Goal: Book appointment/travel/reservation

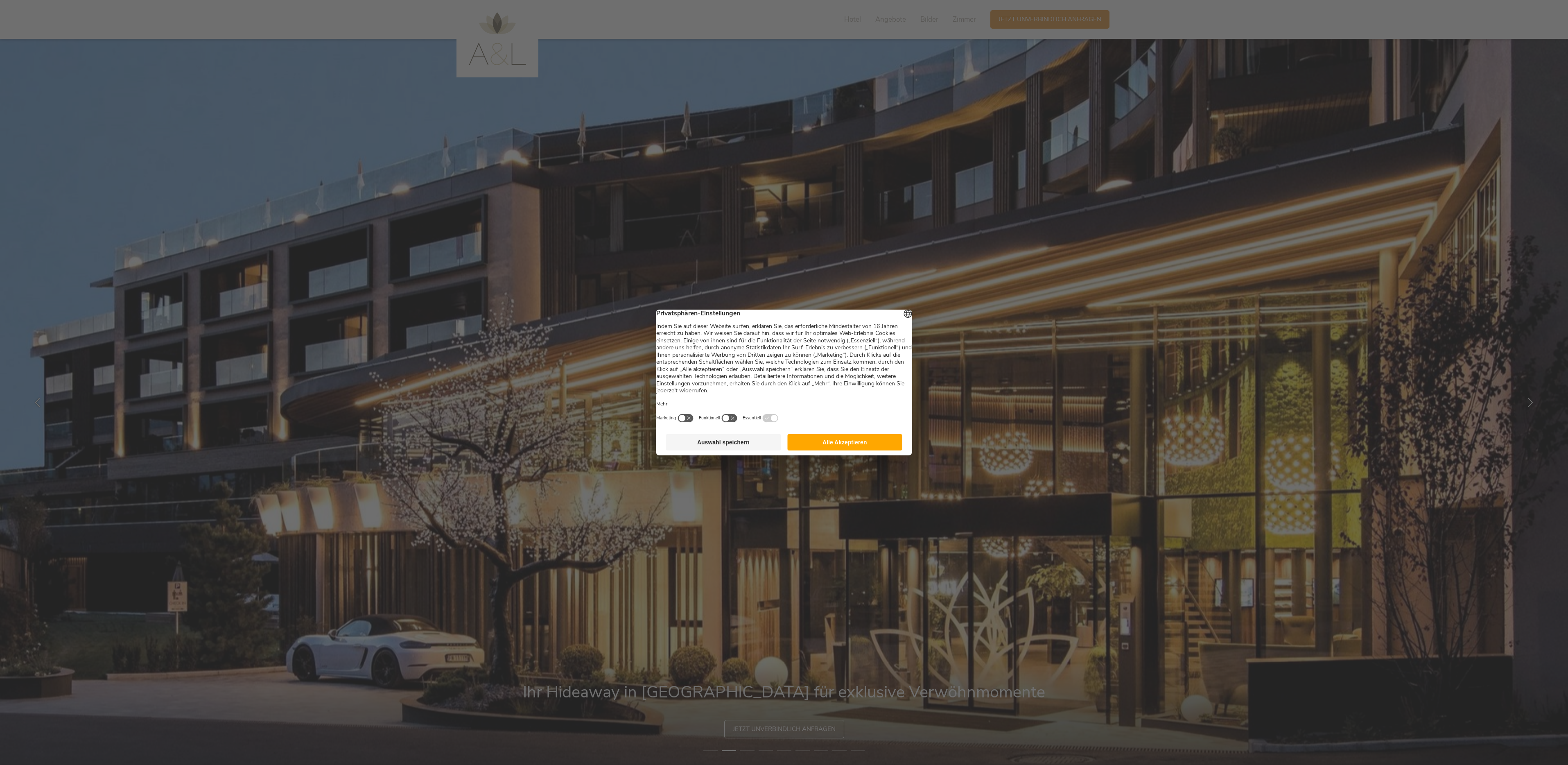
click at [828, 448] on button "Alle Akzeptieren" at bounding box center [844, 442] width 115 height 16
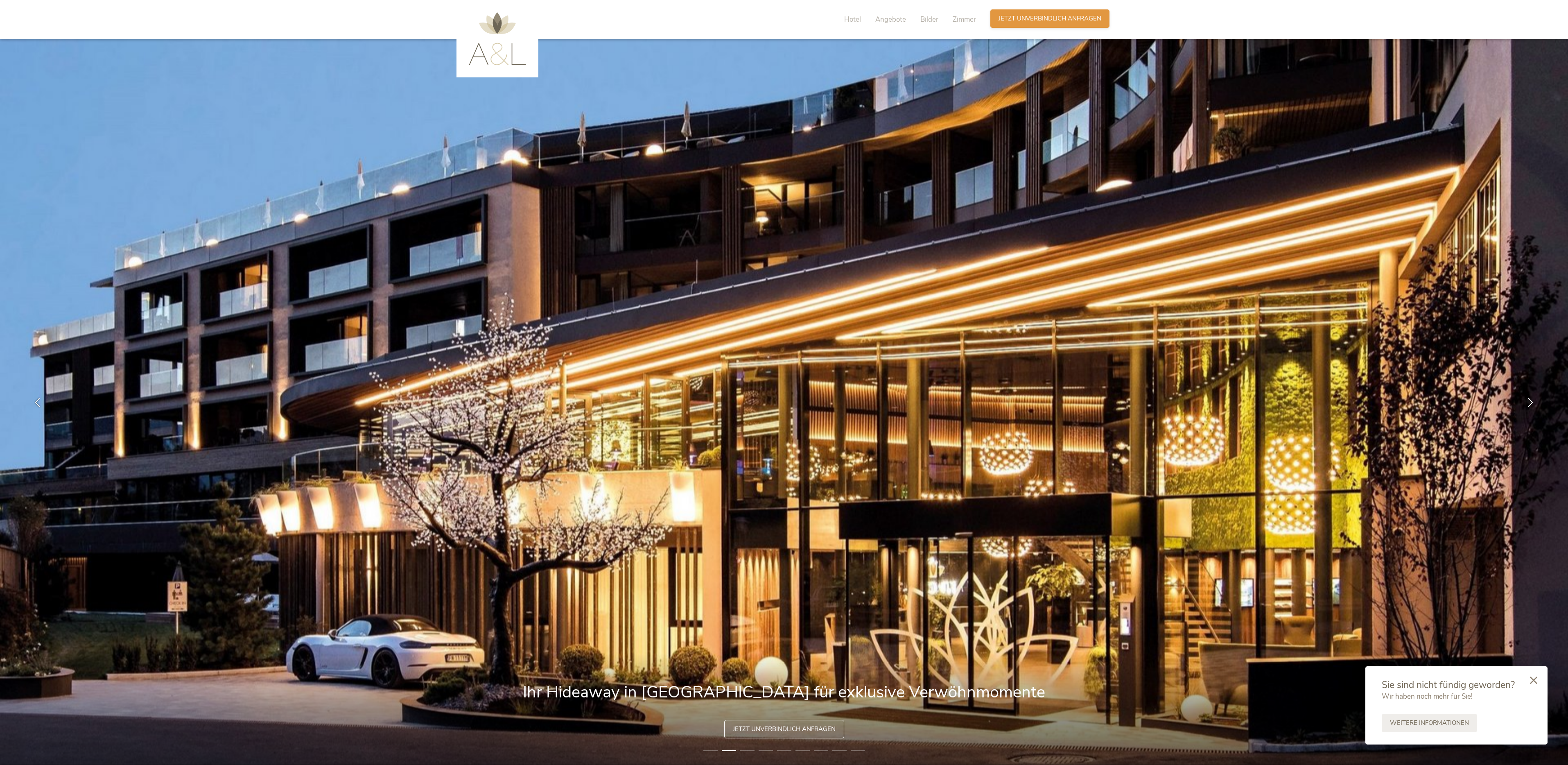
click at [1016, 15] on span "Jetzt unverbindlich anfragen" at bounding box center [1049, 19] width 103 height 9
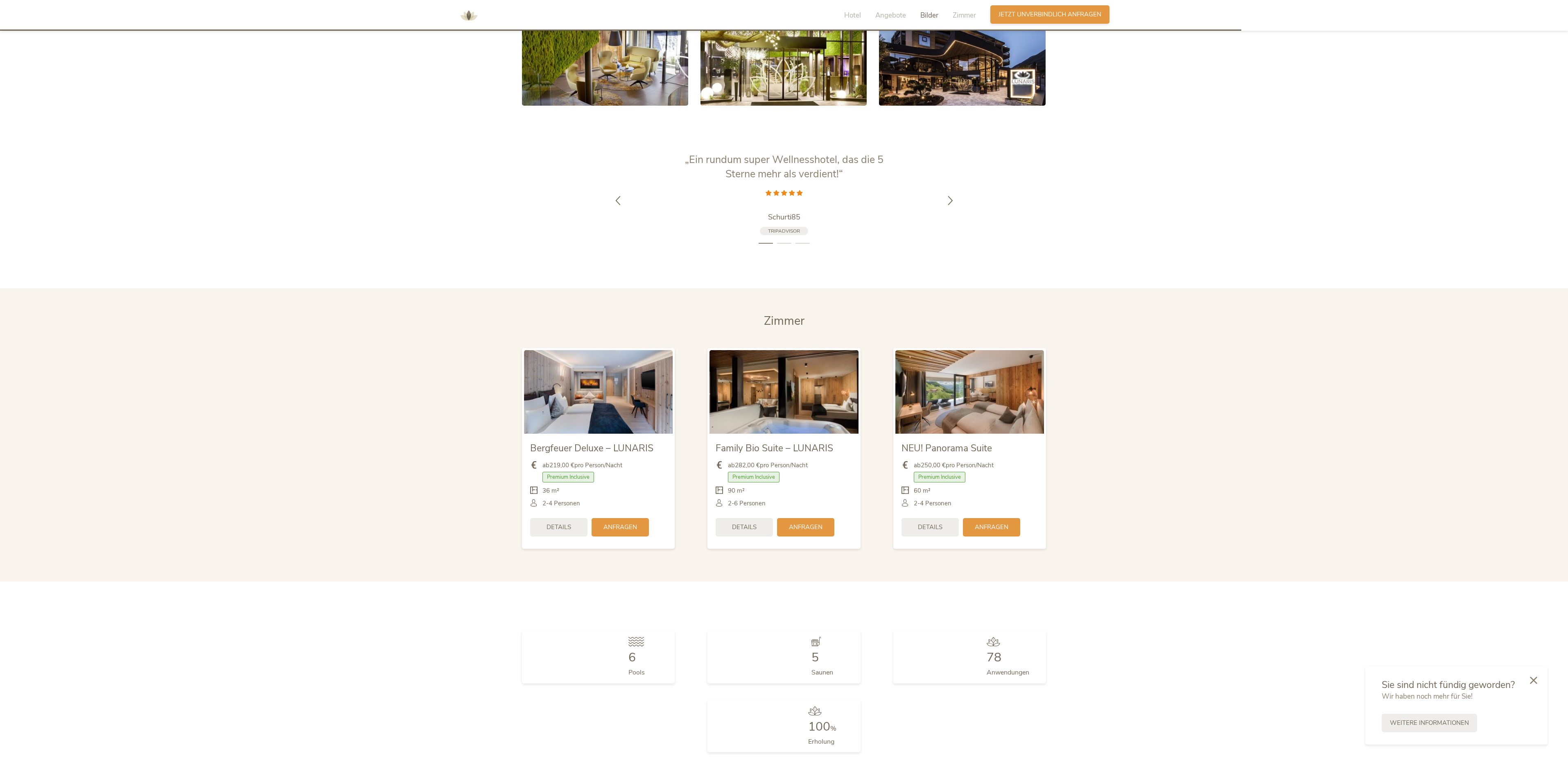
scroll to position [2459, 0]
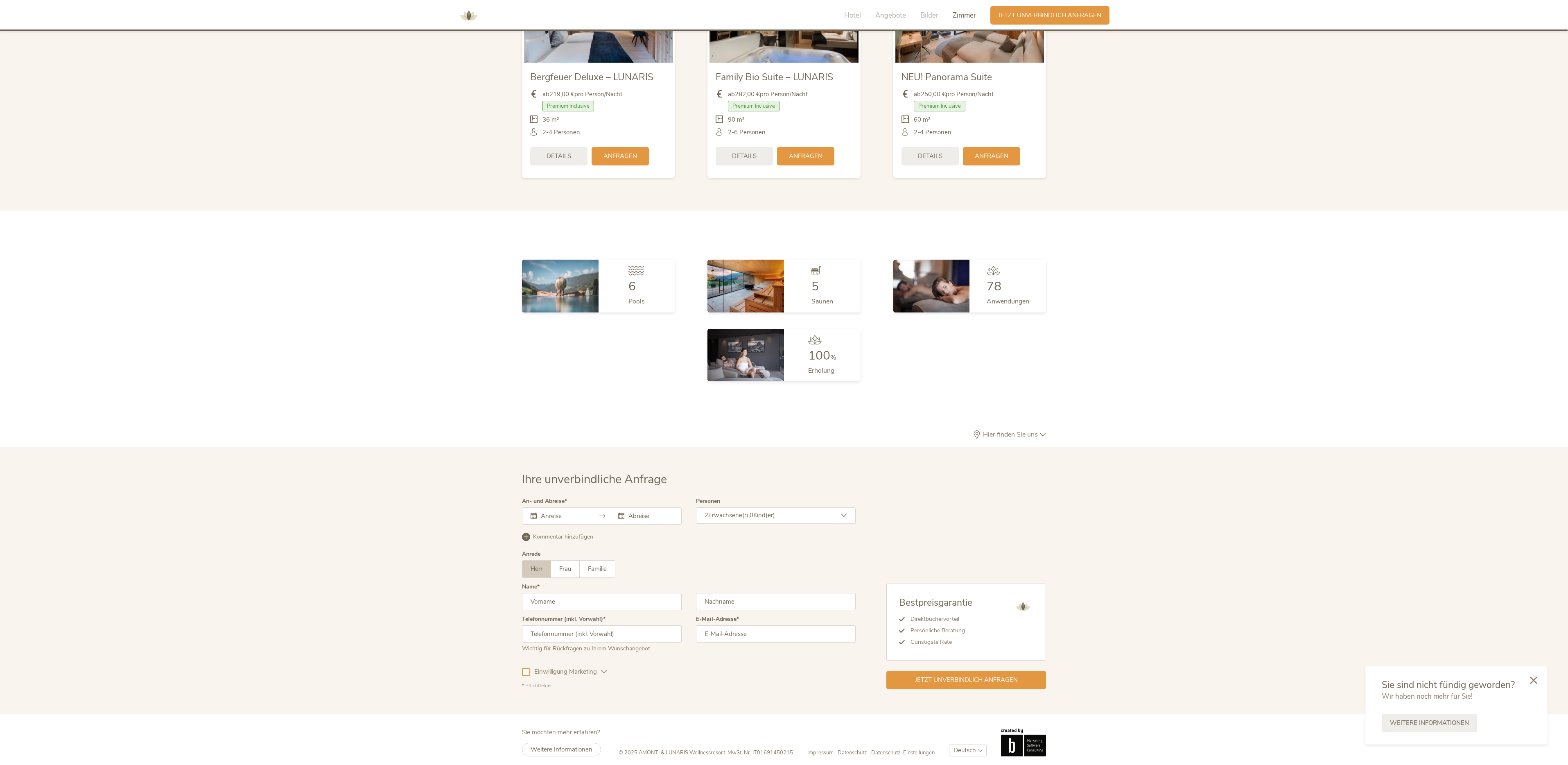
click at [538, 512] on div at bounding box center [558, 516] width 55 height 8
click at [551, 512] on input "text" at bounding box center [562, 516] width 47 height 8
click at [652, 534] on span at bounding box center [657, 539] width 14 height 12
type input "23.10.2025"
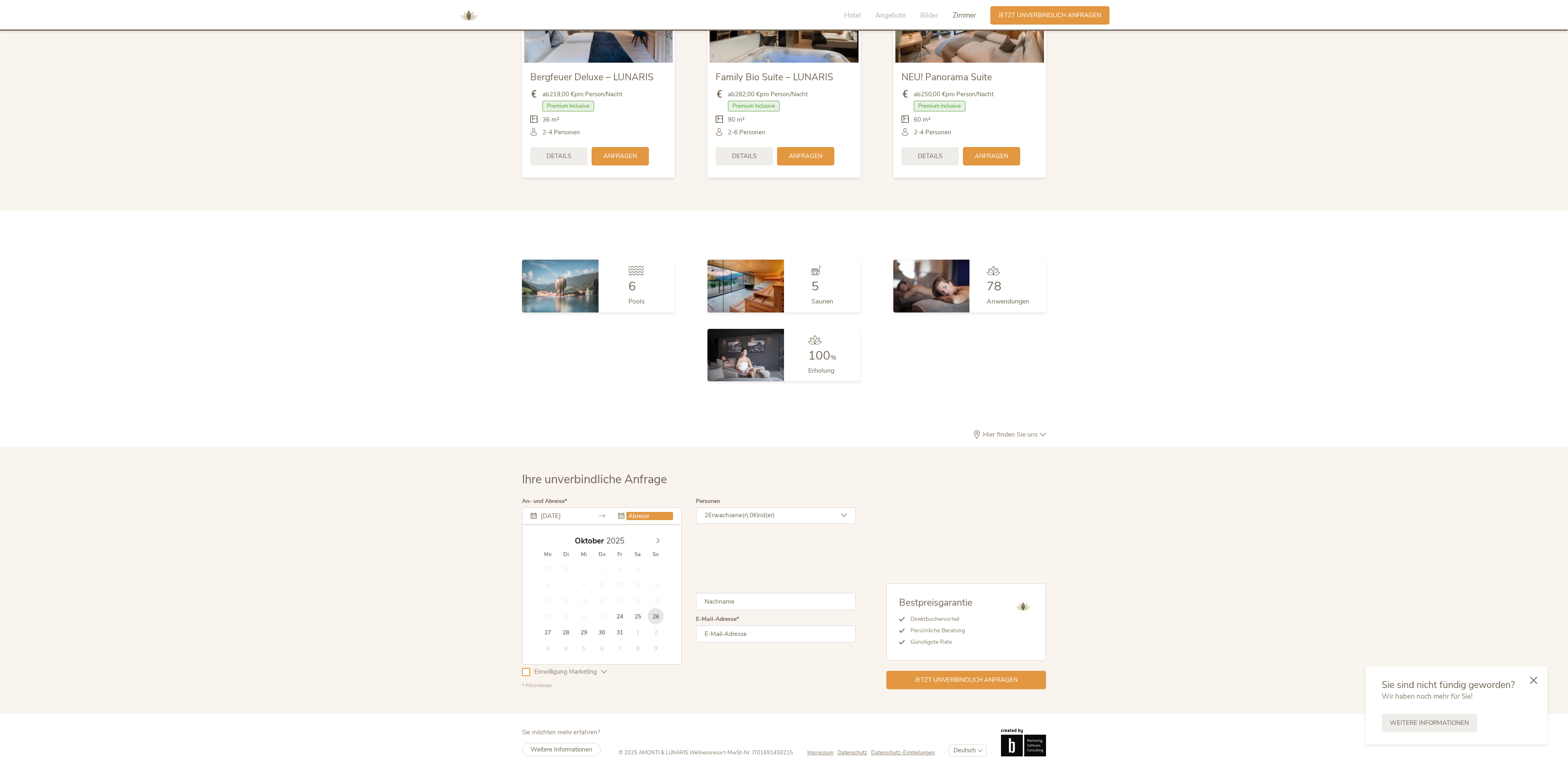
type input "26.10.2025"
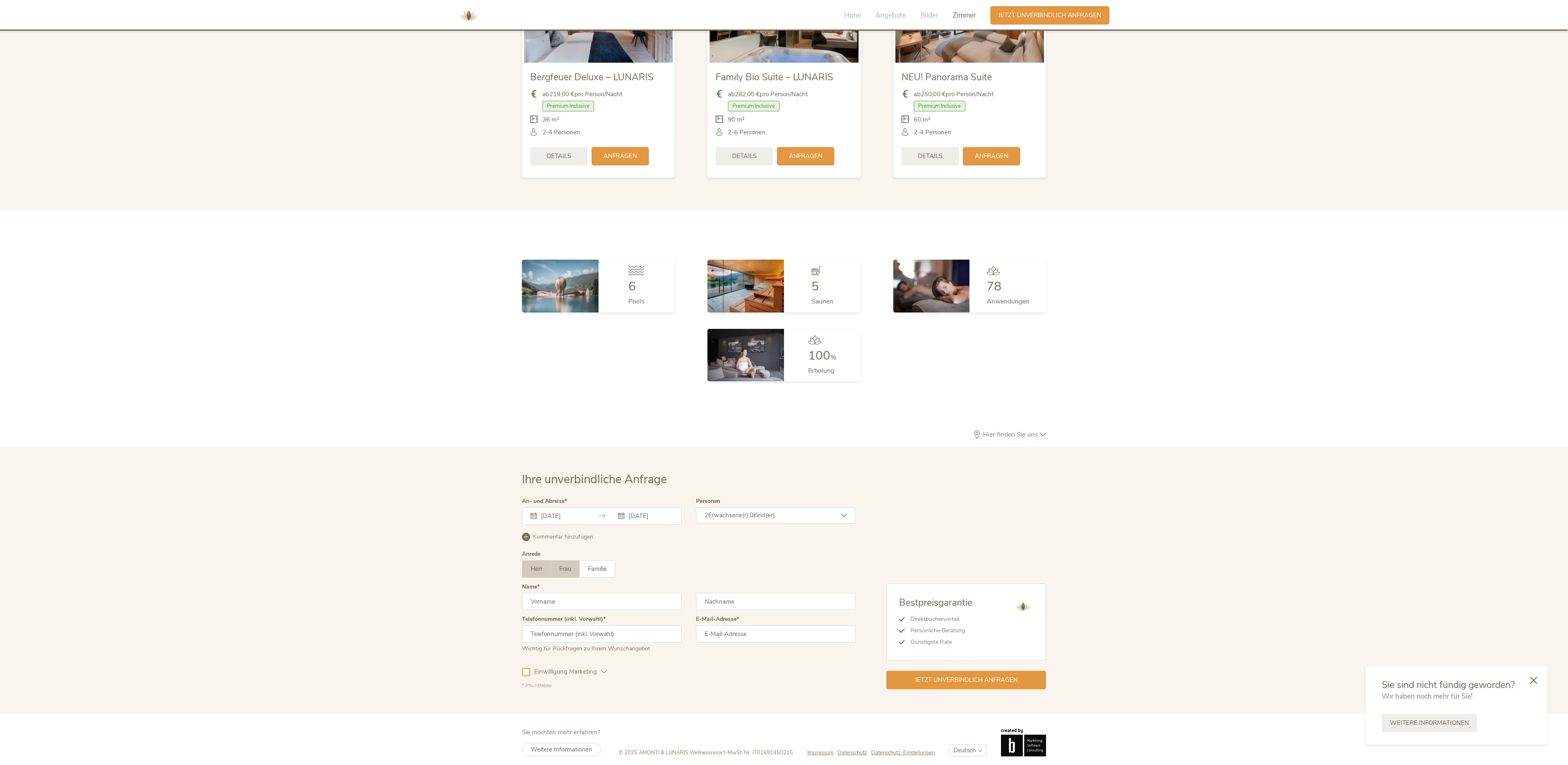
click at [569, 565] on span "Frau" at bounding box center [565, 568] width 12 height 8
click at [768, 511] on span "Kind(er)" at bounding box center [765, 515] width 22 height 8
click at [786, 551] on div "Anrede Herr Frau Familie Herr Frau Familie" at bounding box center [689, 568] width 334 height 33
click at [617, 593] on input "text" at bounding box center [602, 602] width 159 height 17
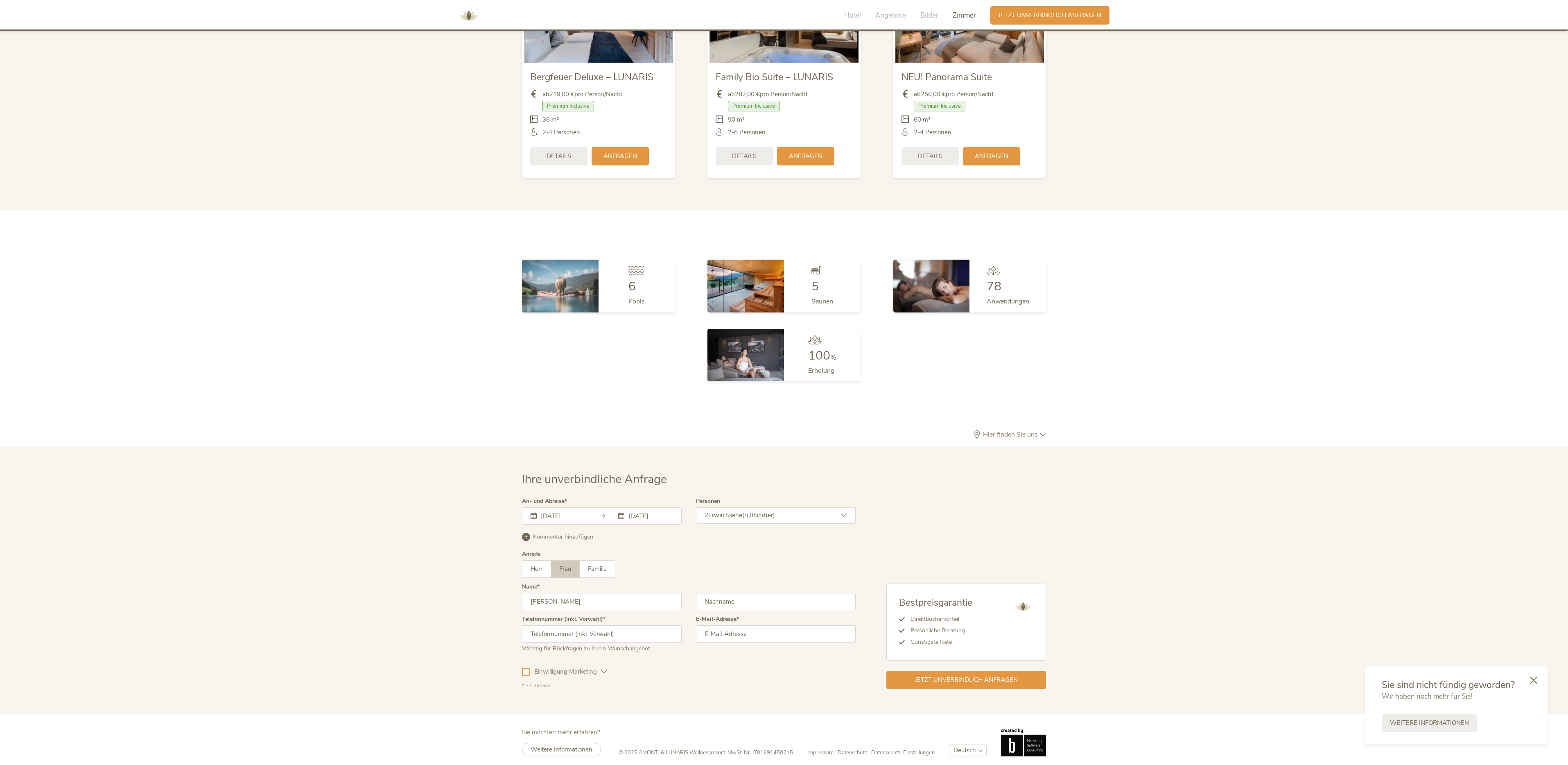
type input "Debora"
type input "Tevere"
type input "+41795323371"
type input "debora_tevere@hotmail.com"
click at [604, 669] on icon at bounding box center [604, 672] width 6 height 6
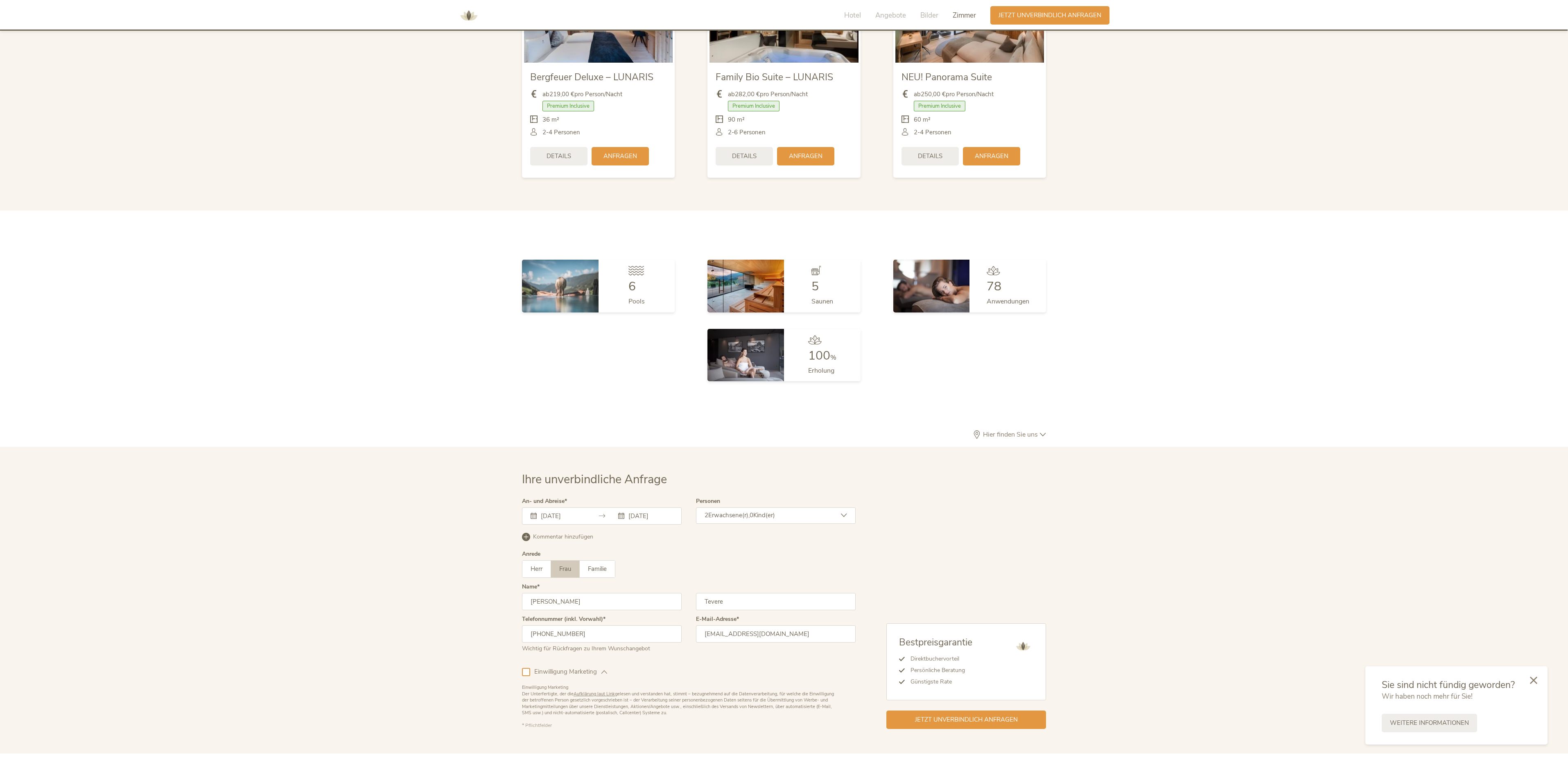
click at [604, 669] on icon at bounding box center [604, 672] width 6 height 6
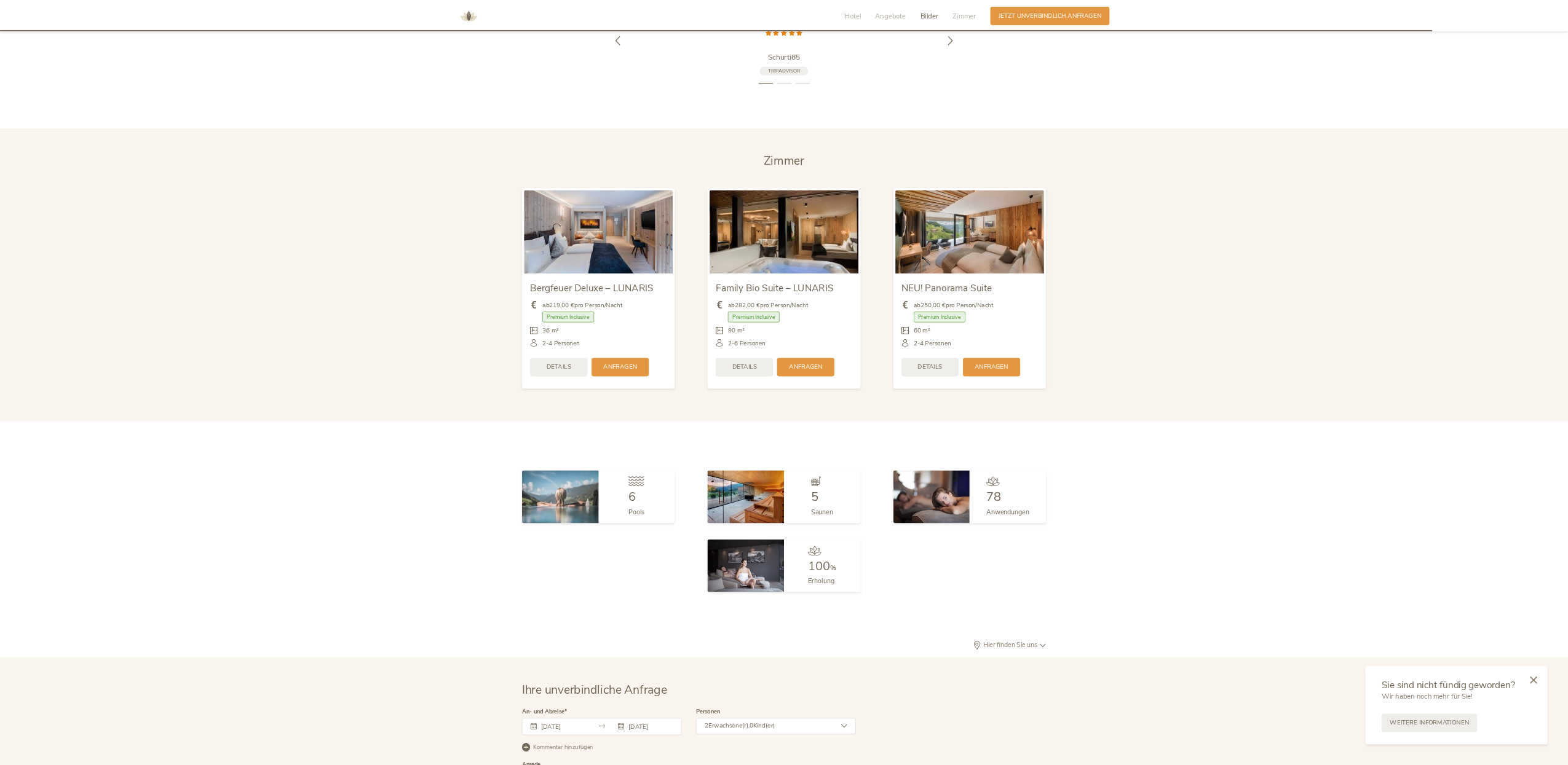
scroll to position [3371, 0]
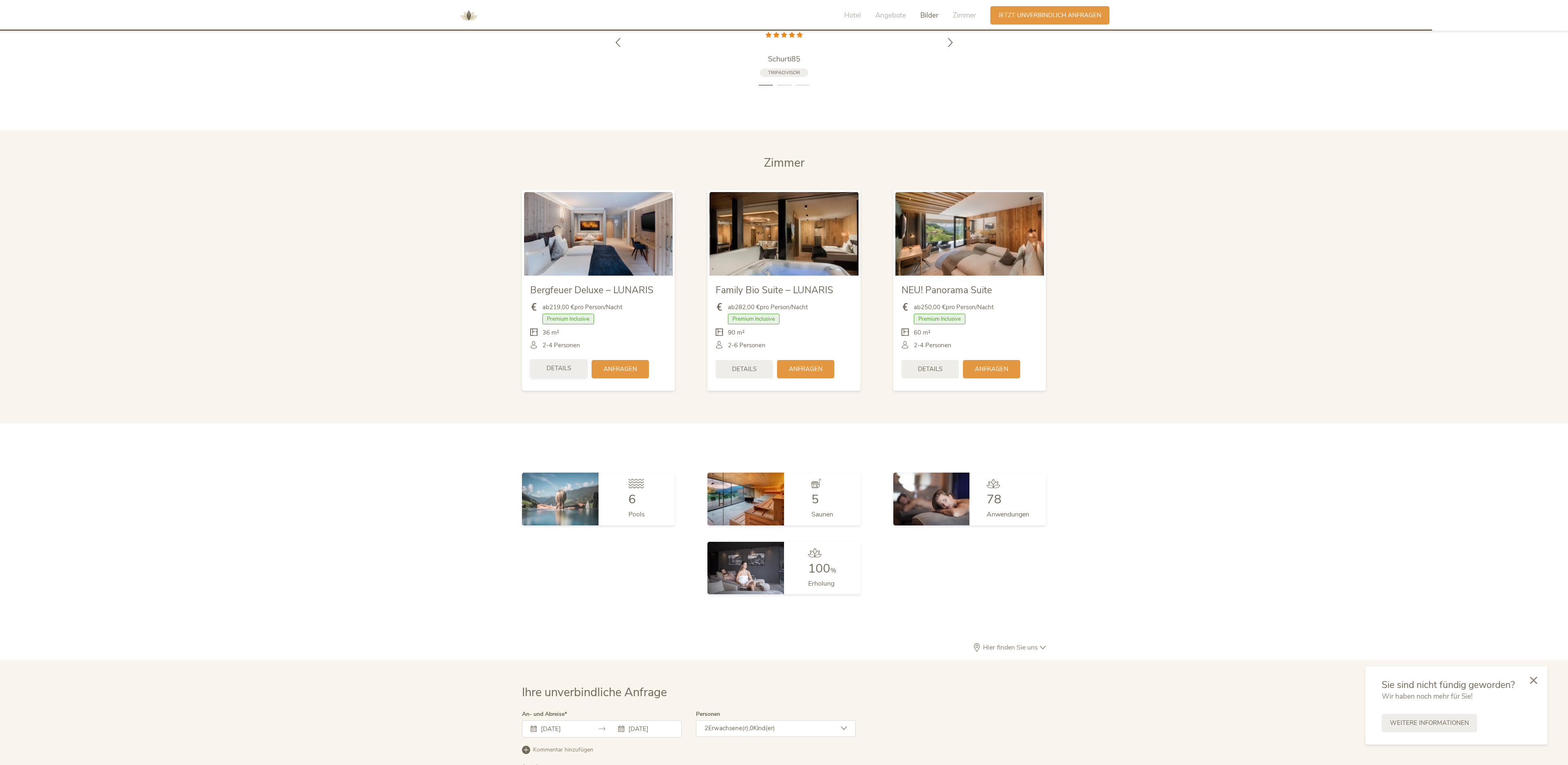
click at [563, 364] on span "Details" at bounding box center [559, 368] width 24 height 9
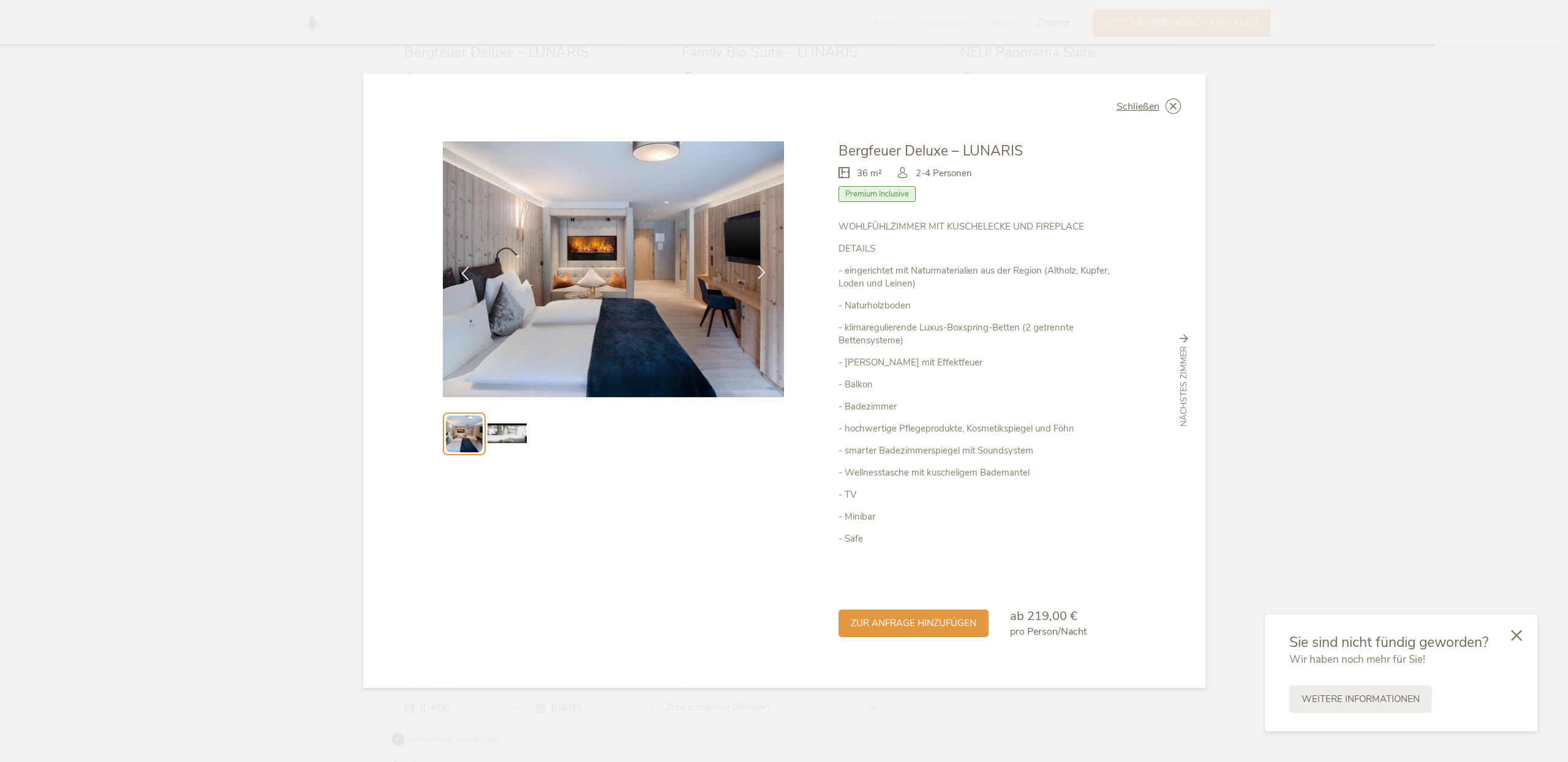
click at [765, 271] on icon at bounding box center [761, 271] width 14 height 14
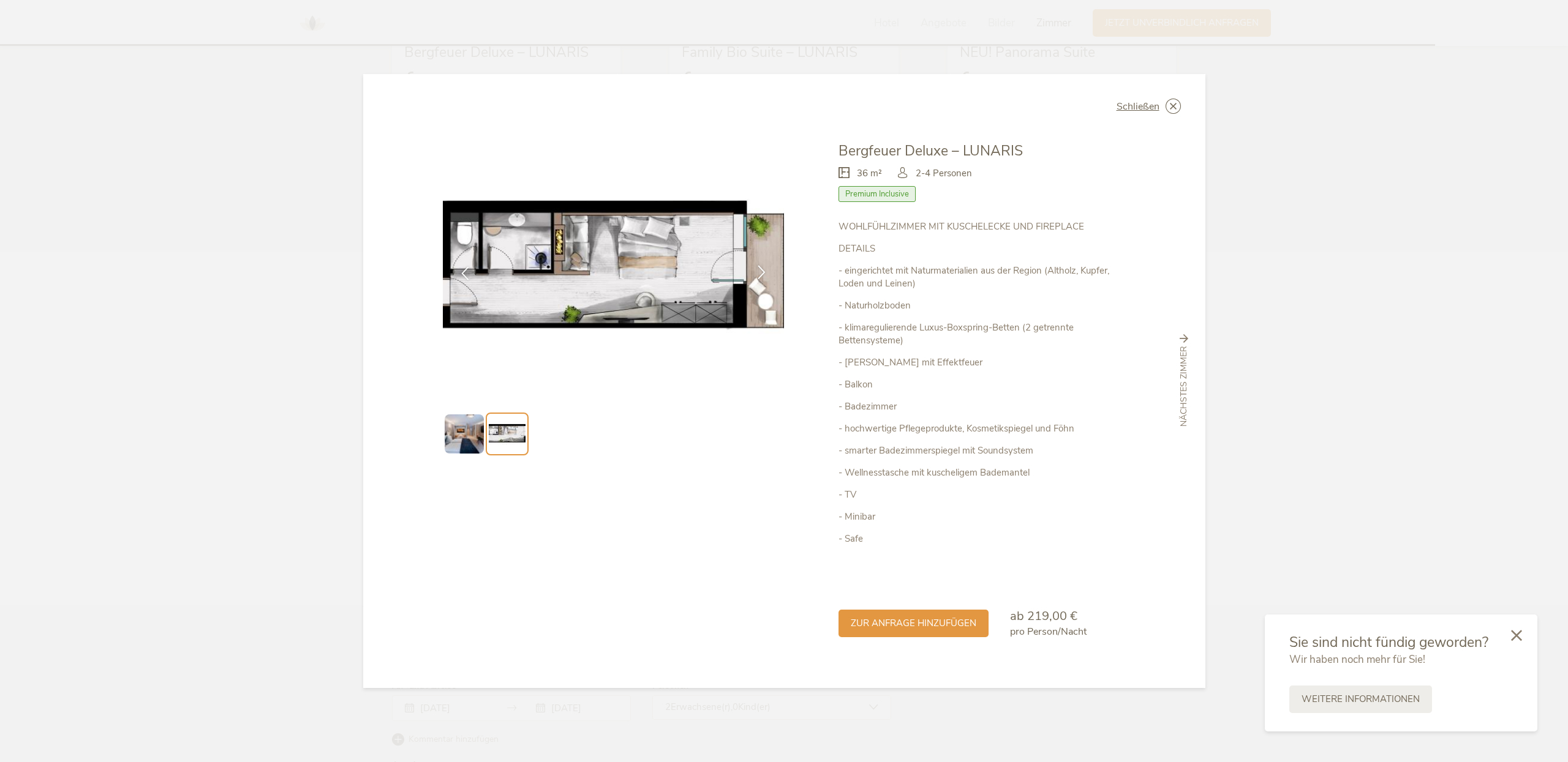
click at [765, 271] on icon at bounding box center [761, 271] width 14 height 14
click at [759, 265] on icon at bounding box center [761, 271] width 14 height 14
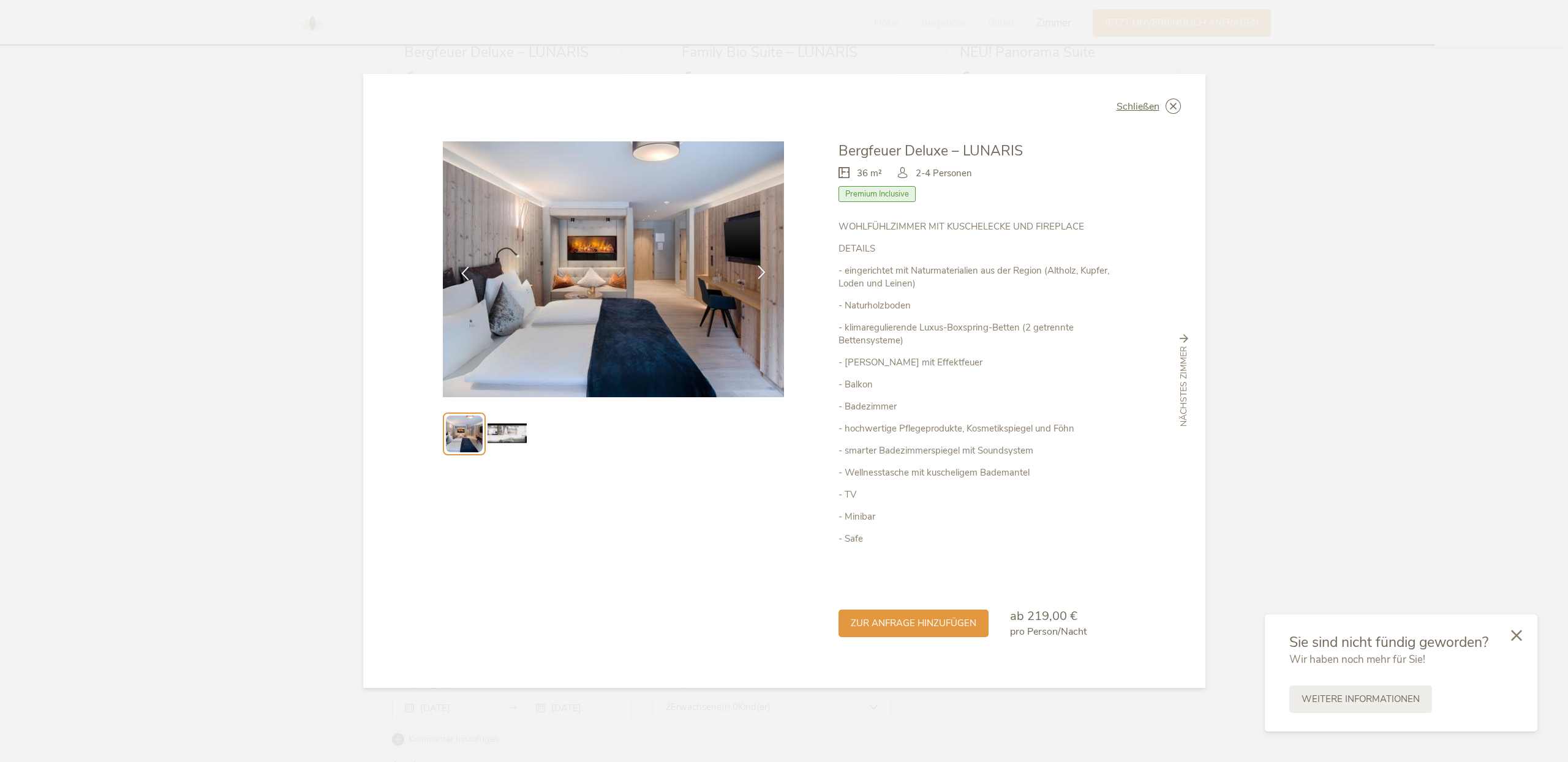
click at [759, 265] on icon at bounding box center [761, 271] width 14 height 14
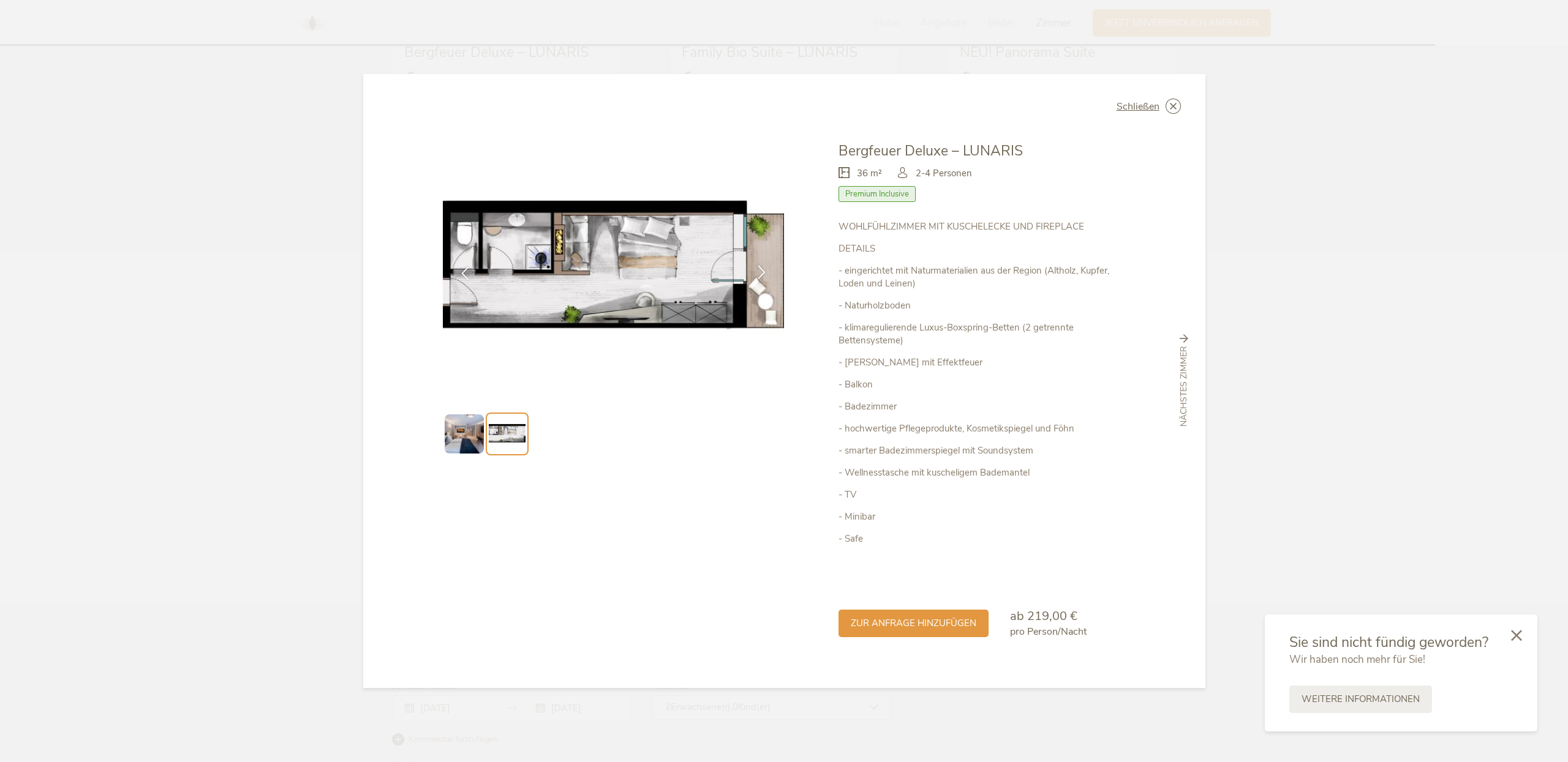
click at [759, 265] on icon at bounding box center [761, 271] width 14 height 14
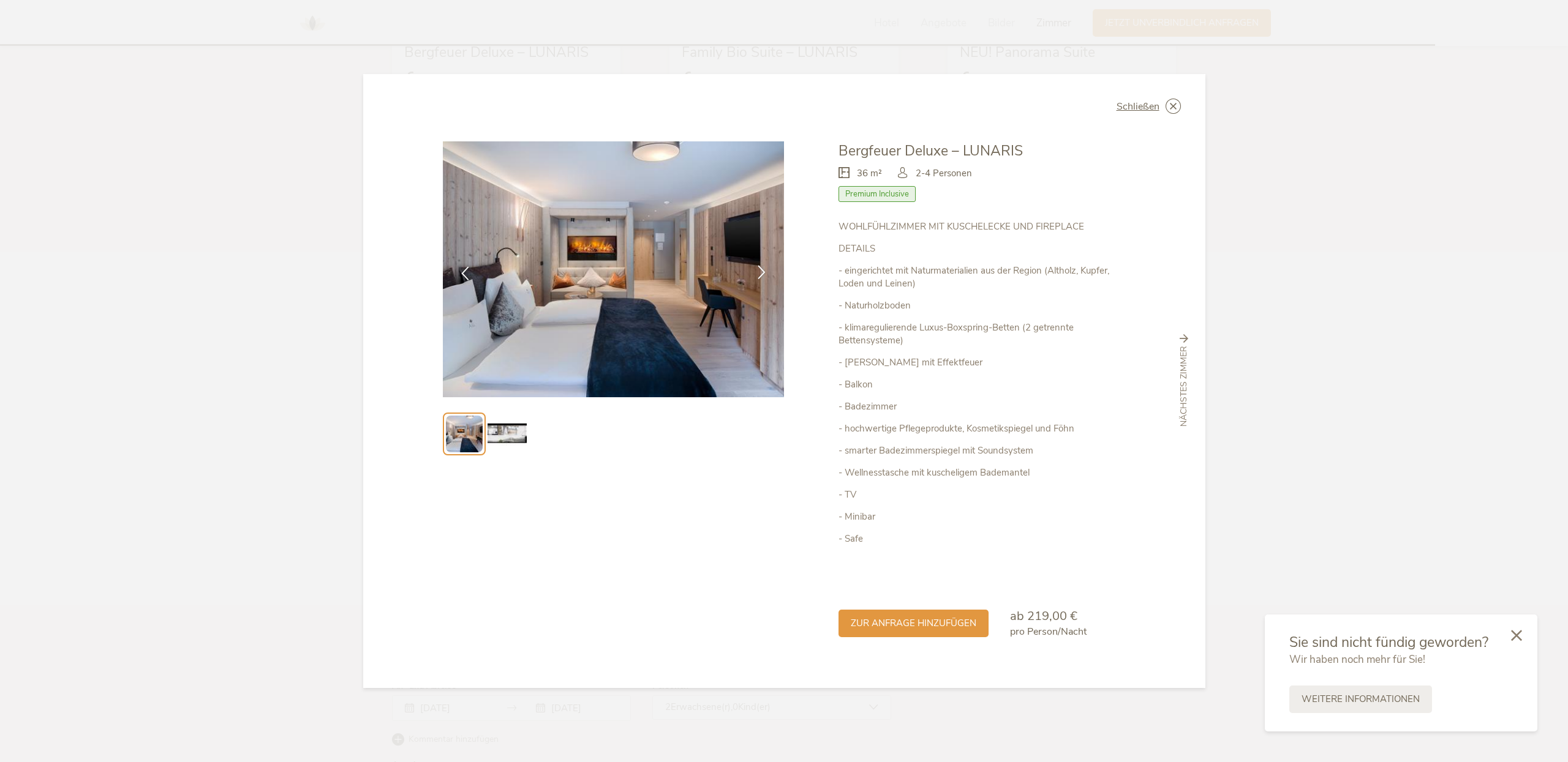
click at [759, 265] on icon at bounding box center [761, 271] width 14 height 14
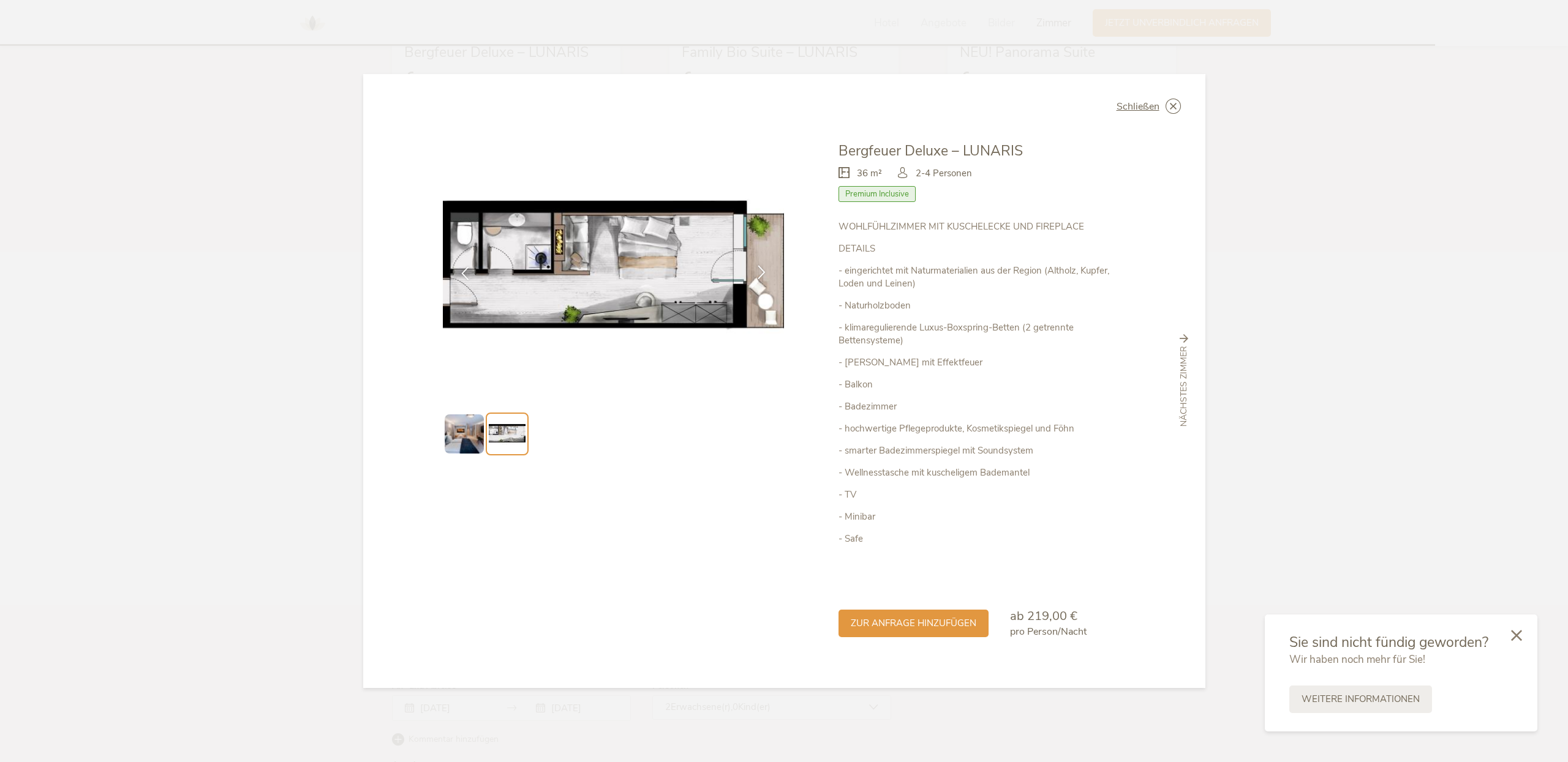
click at [759, 265] on icon at bounding box center [761, 271] width 14 height 14
click at [1187, 391] on span "nächstes Zimmer" at bounding box center [1183, 387] width 12 height 81
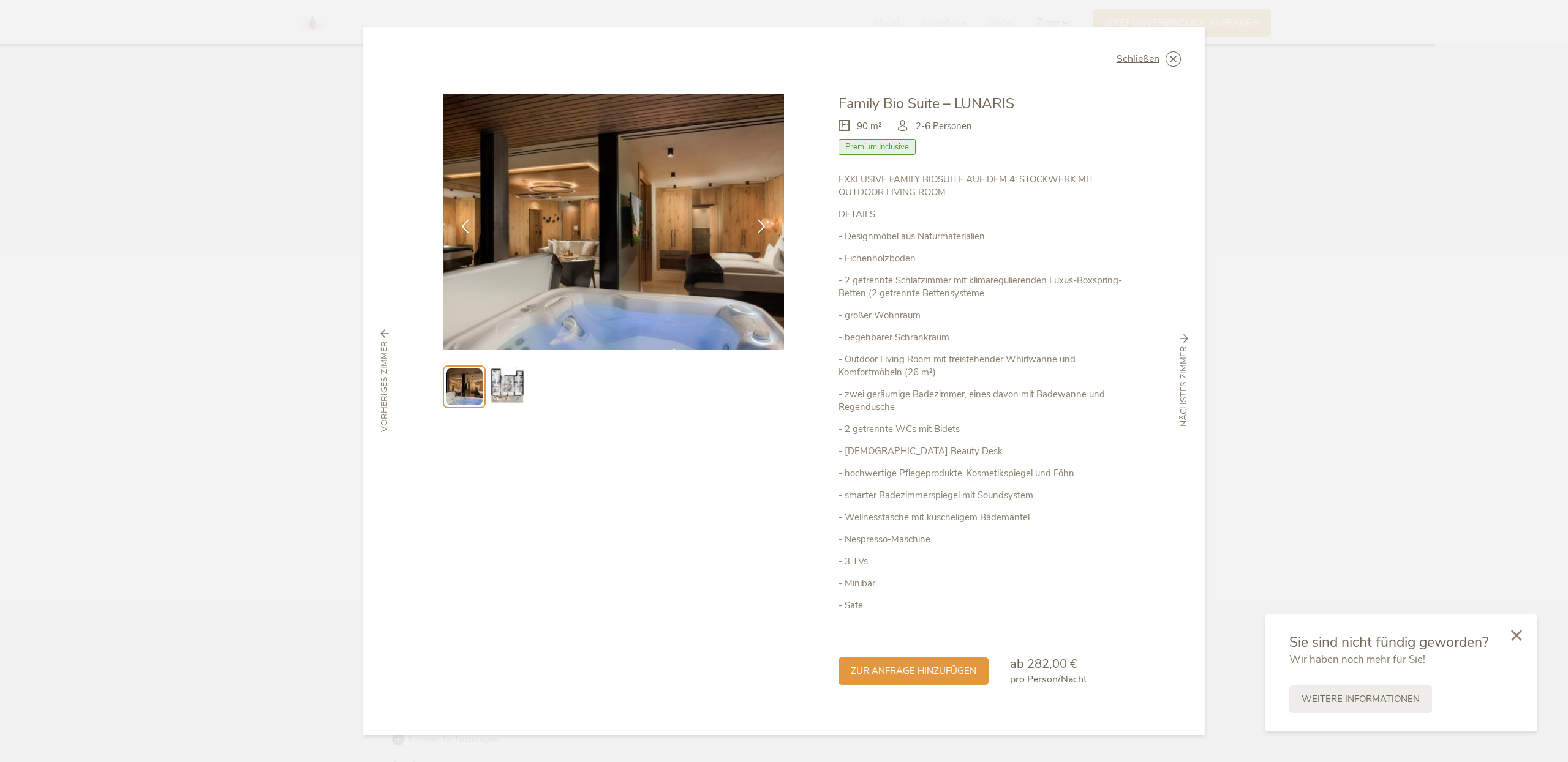
click at [1184, 391] on span "nächstes Zimmer" at bounding box center [1183, 387] width 12 height 81
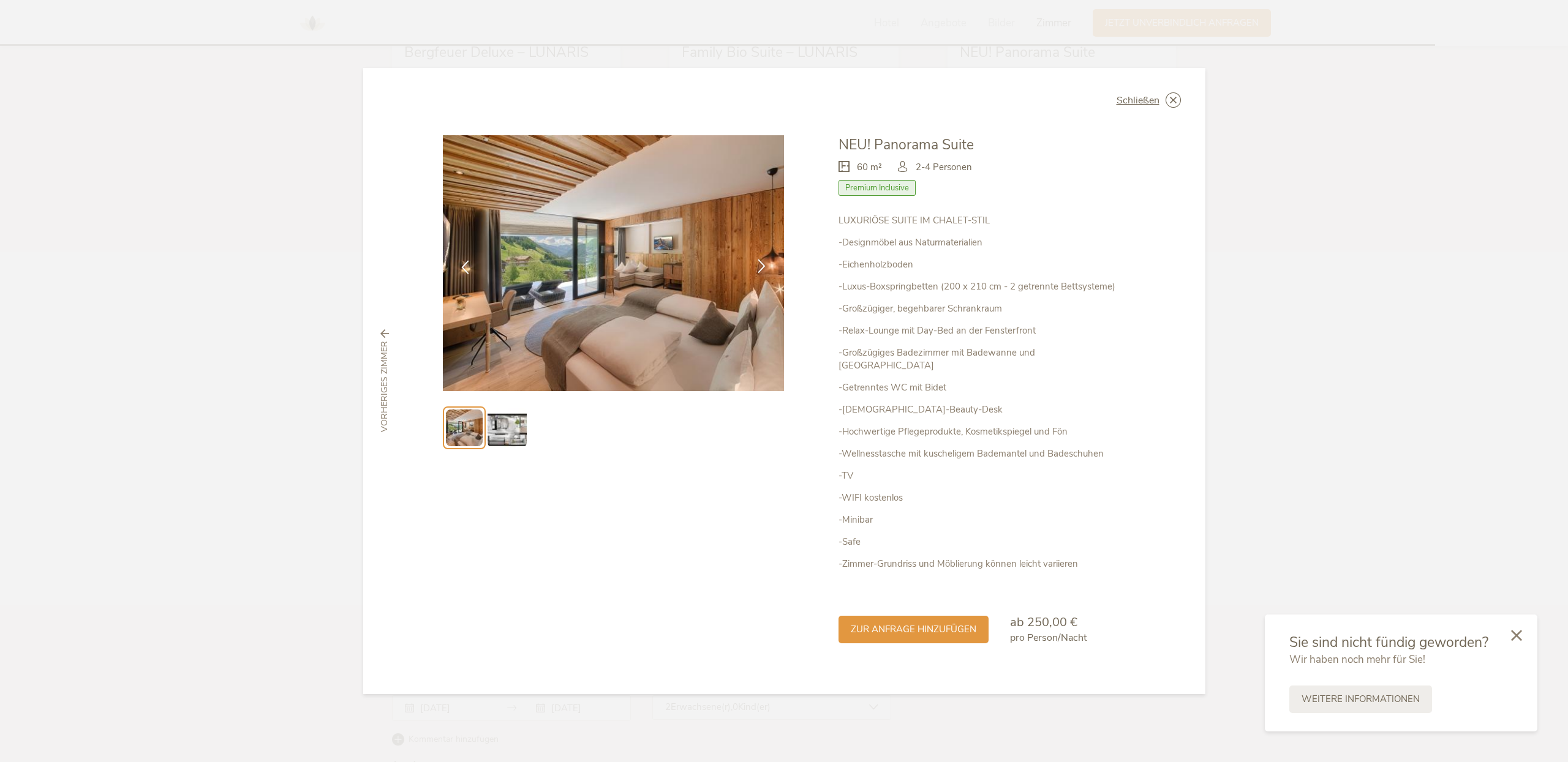
click at [757, 273] on icon at bounding box center [761, 266] width 14 height 14
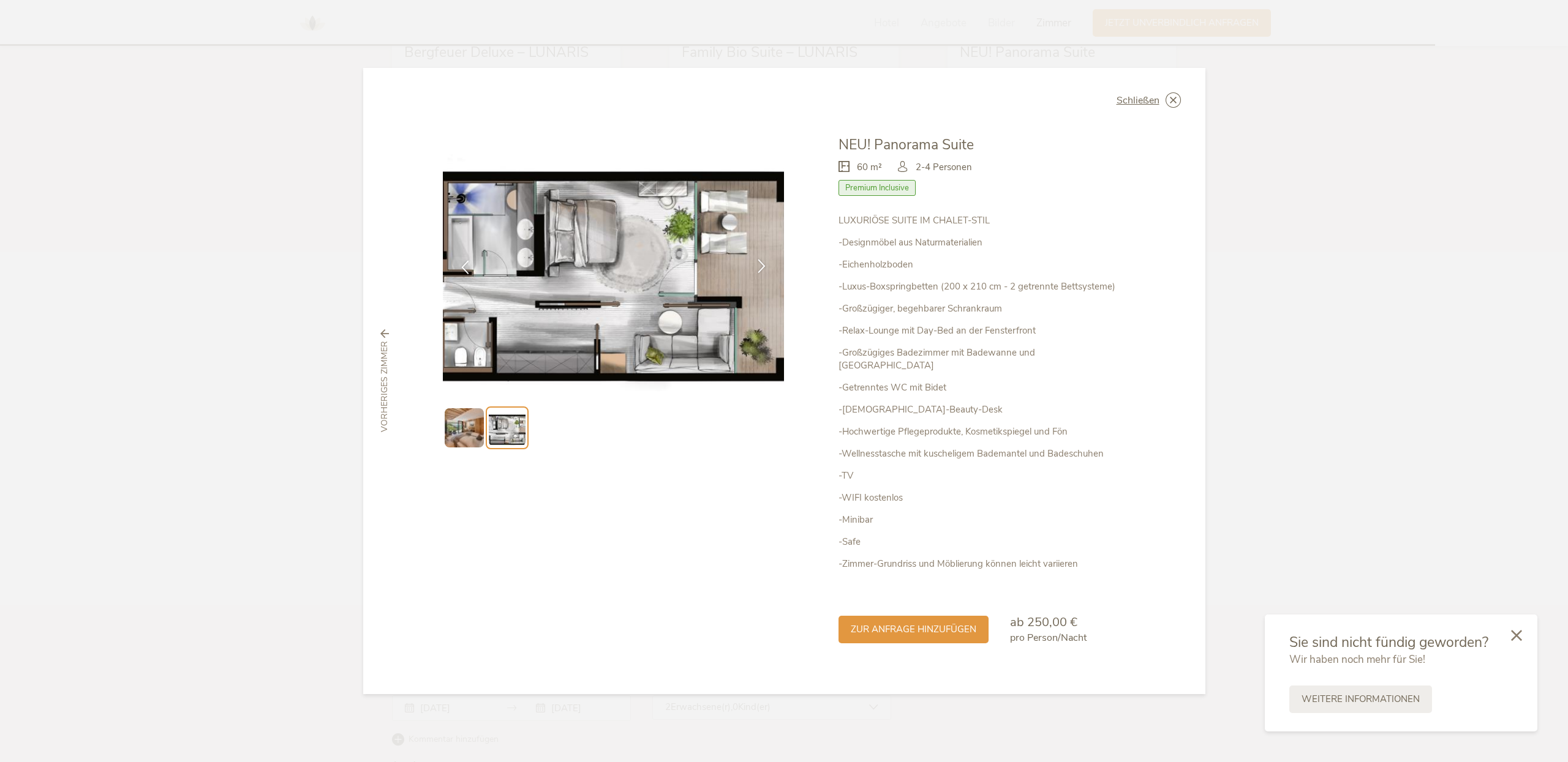
click at [757, 273] on icon at bounding box center [761, 266] width 14 height 14
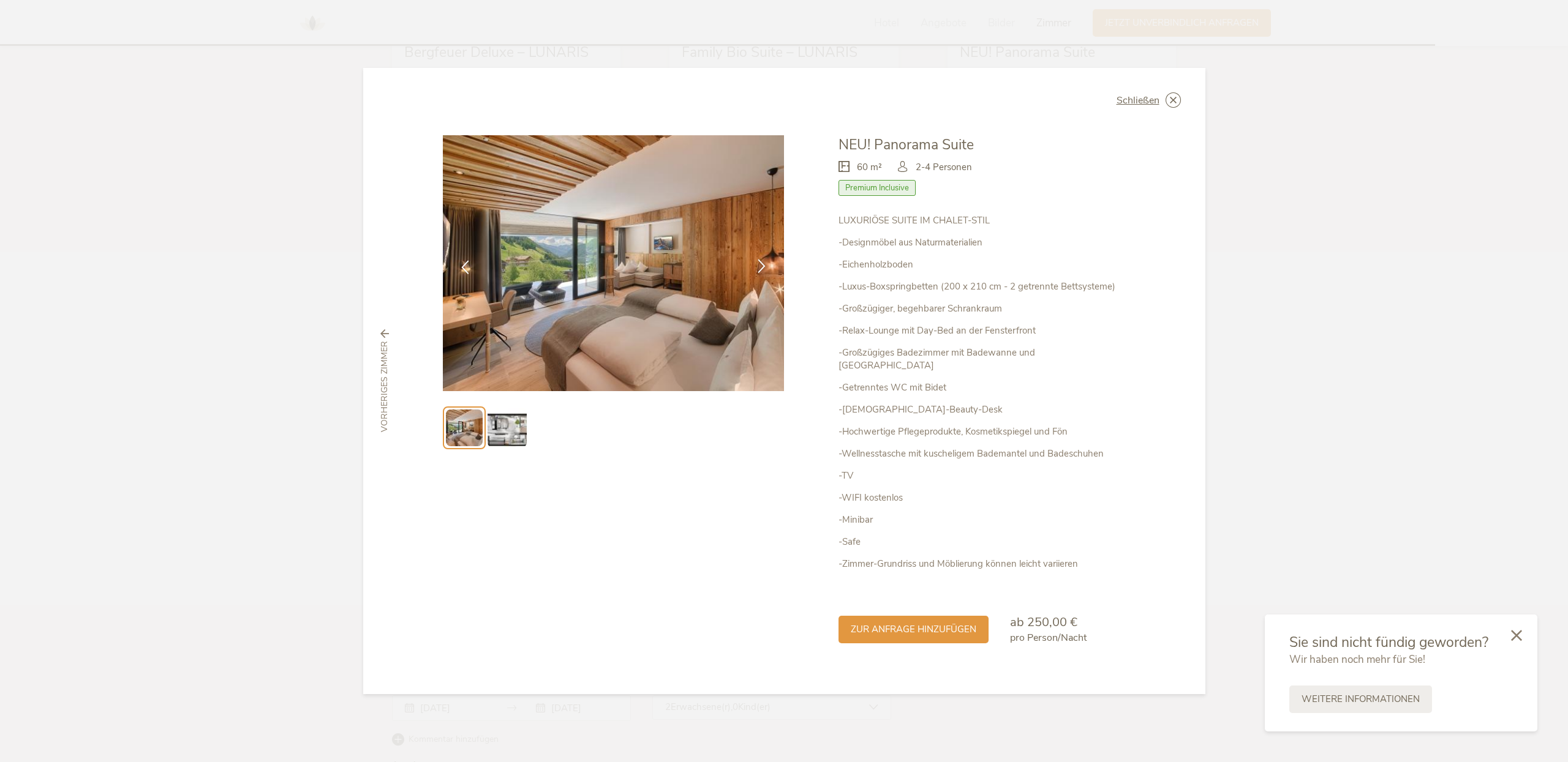
click at [757, 273] on icon at bounding box center [761, 266] width 14 height 14
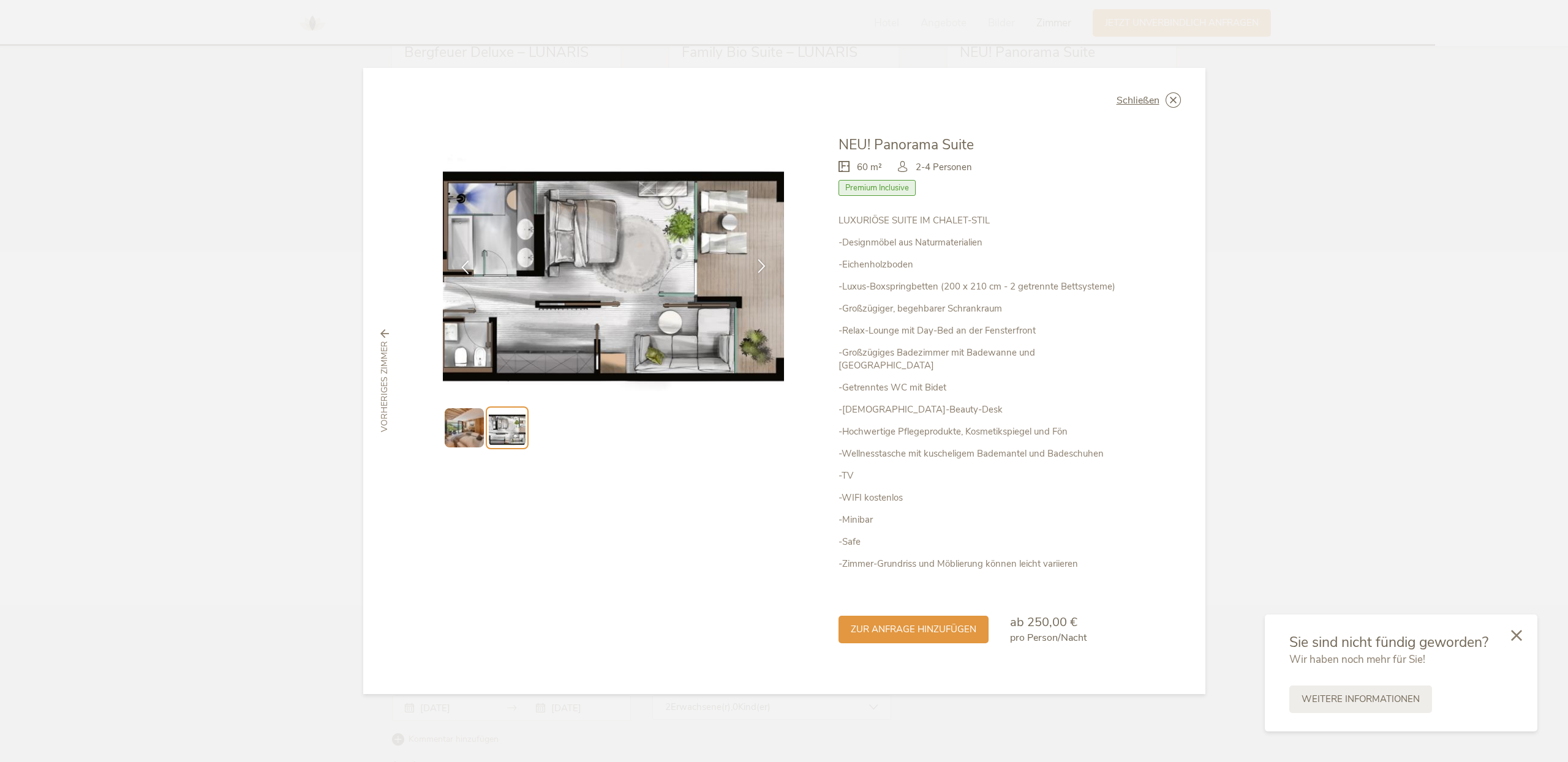
click at [757, 273] on icon at bounding box center [761, 266] width 14 height 14
click at [768, 272] on icon at bounding box center [761, 266] width 14 height 14
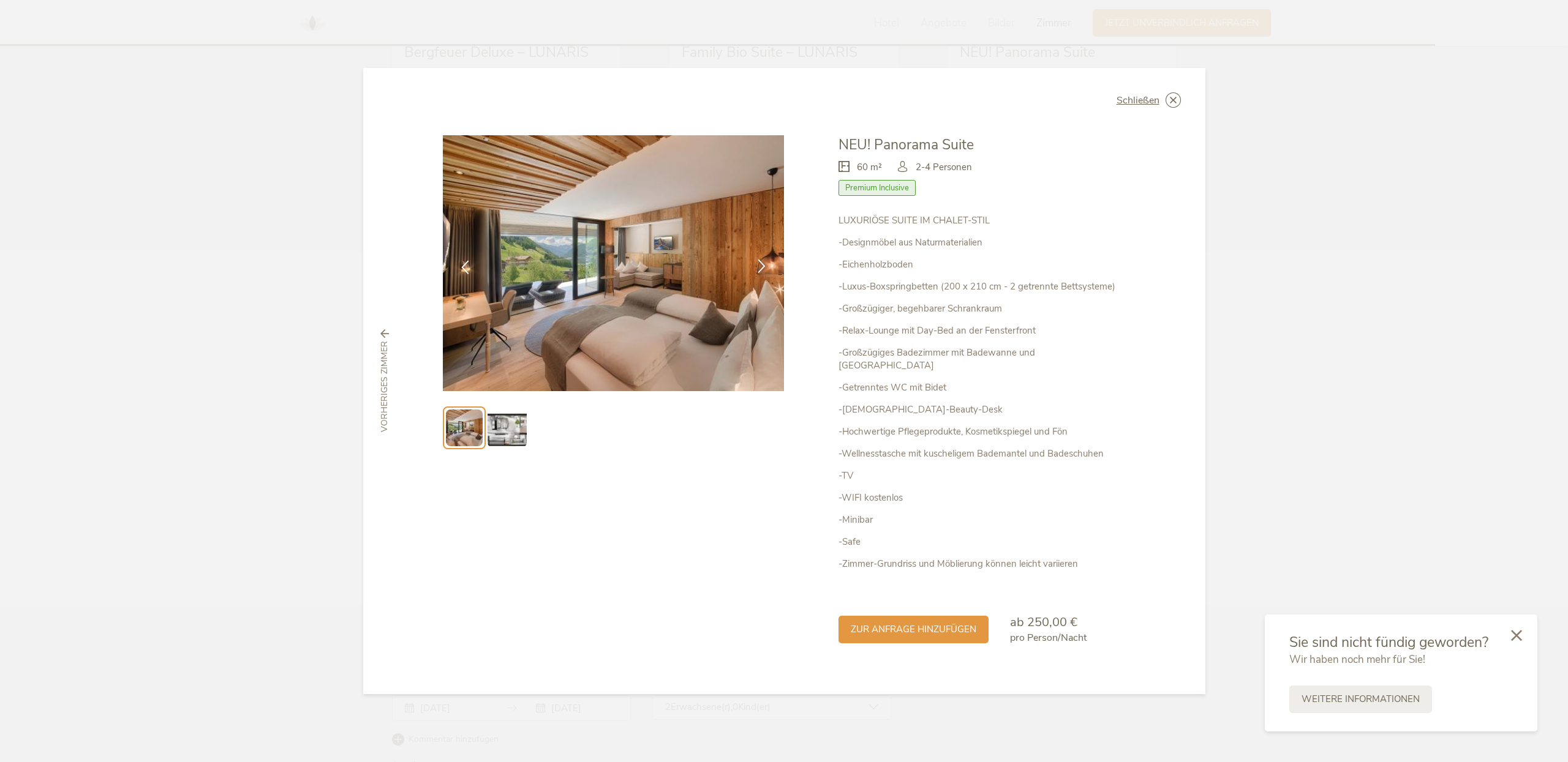
click at [768, 272] on icon at bounding box center [761, 266] width 14 height 14
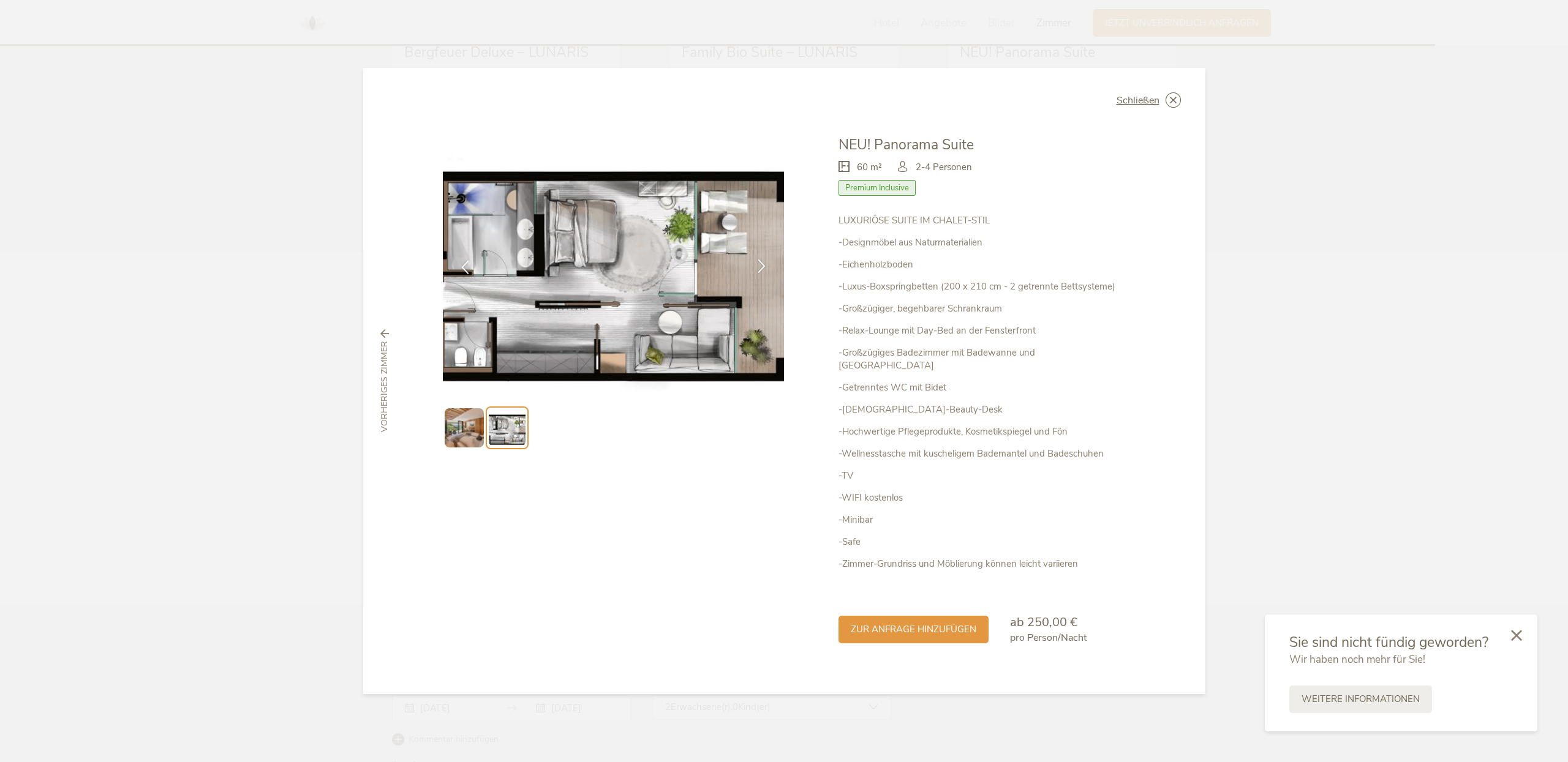
click at [768, 272] on icon at bounding box center [761, 266] width 14 height 14
click at [1176, 107] on icon at bounding box center [1173, 100] width 15 height 15
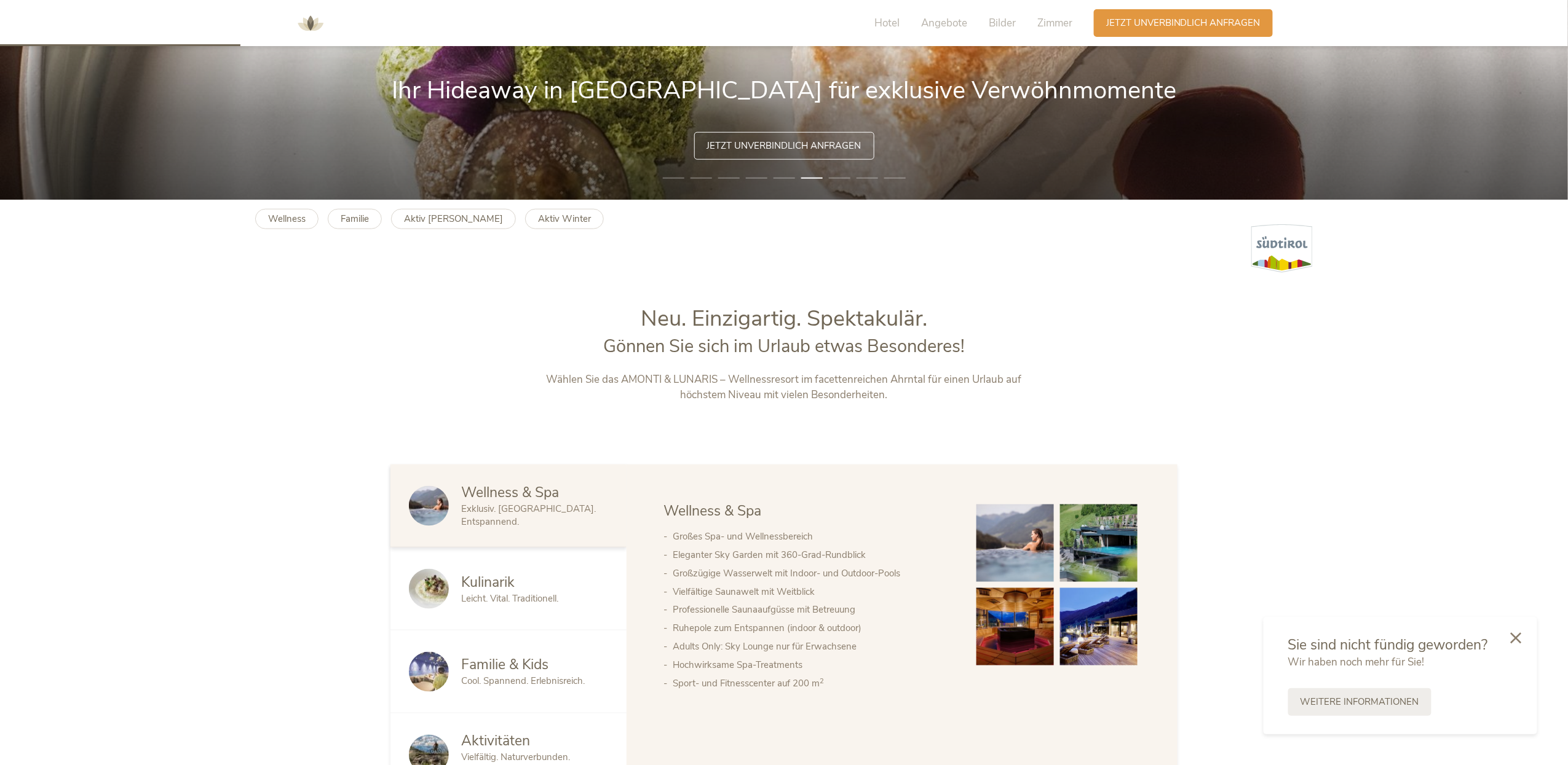
scroll to position [998, 0]
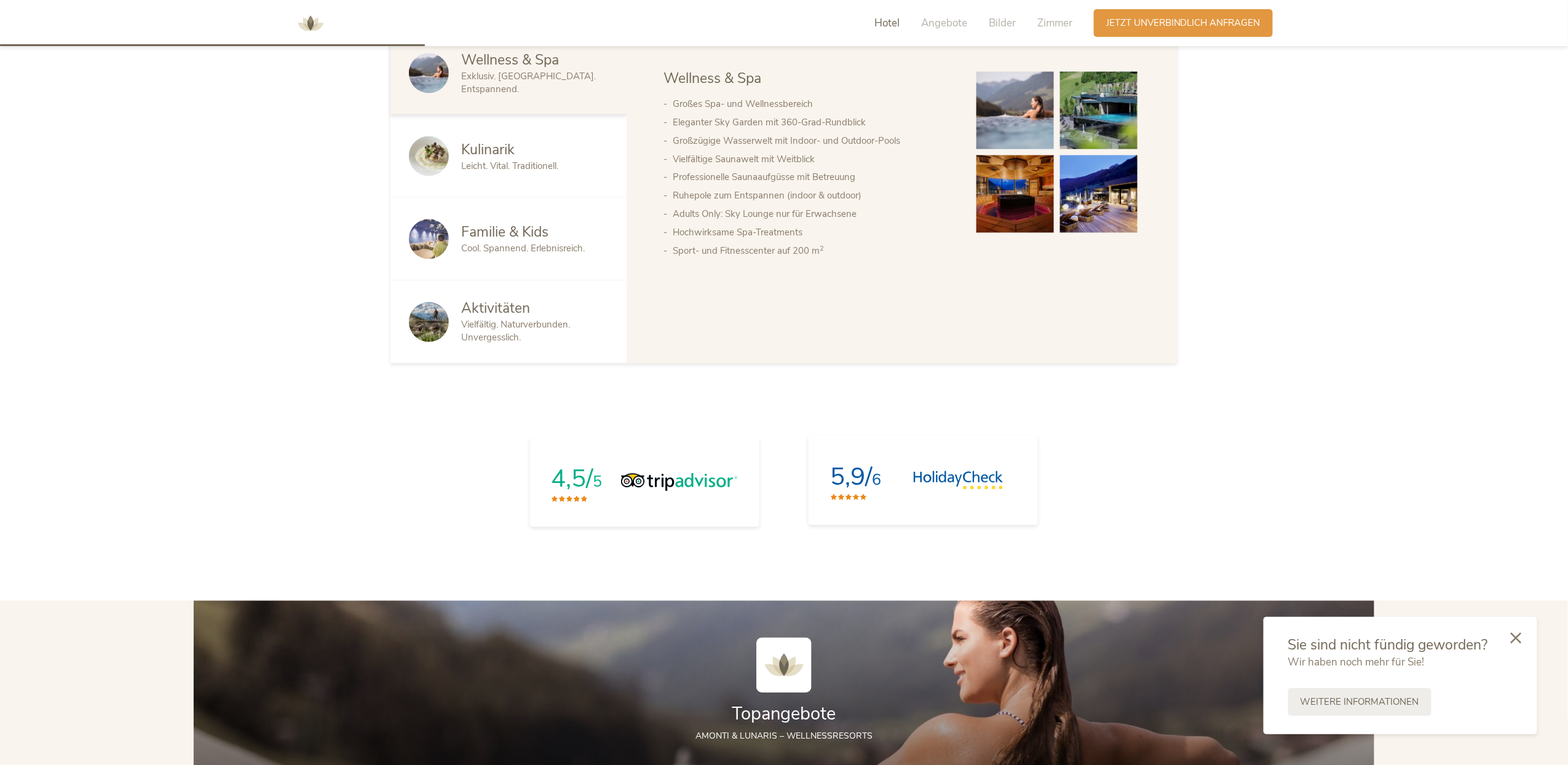
click at [915, 463] on link "5,9/ 6" at bounding box center [923, 481] width 229 height 90
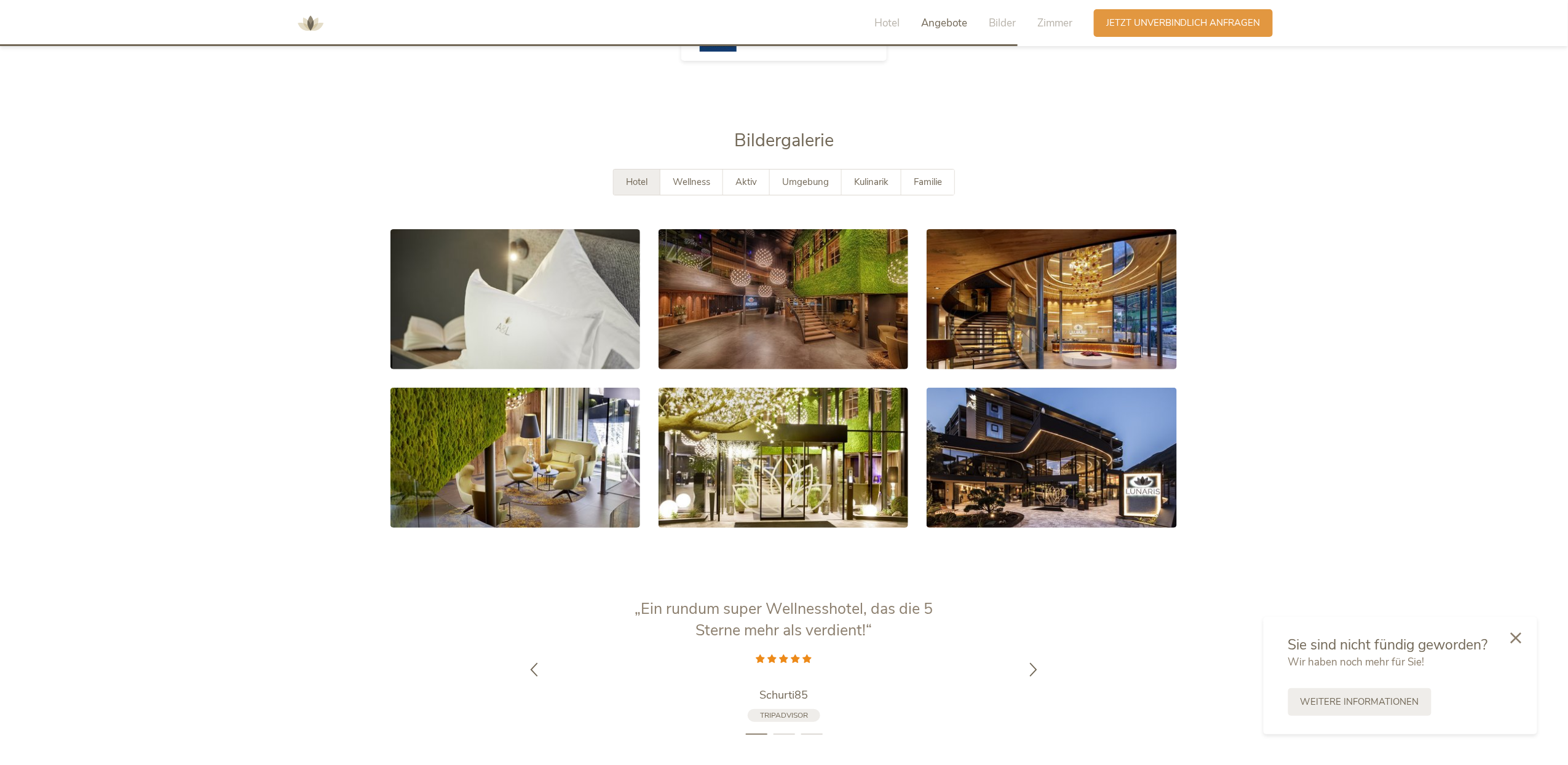
scroll to position [2390, 0]
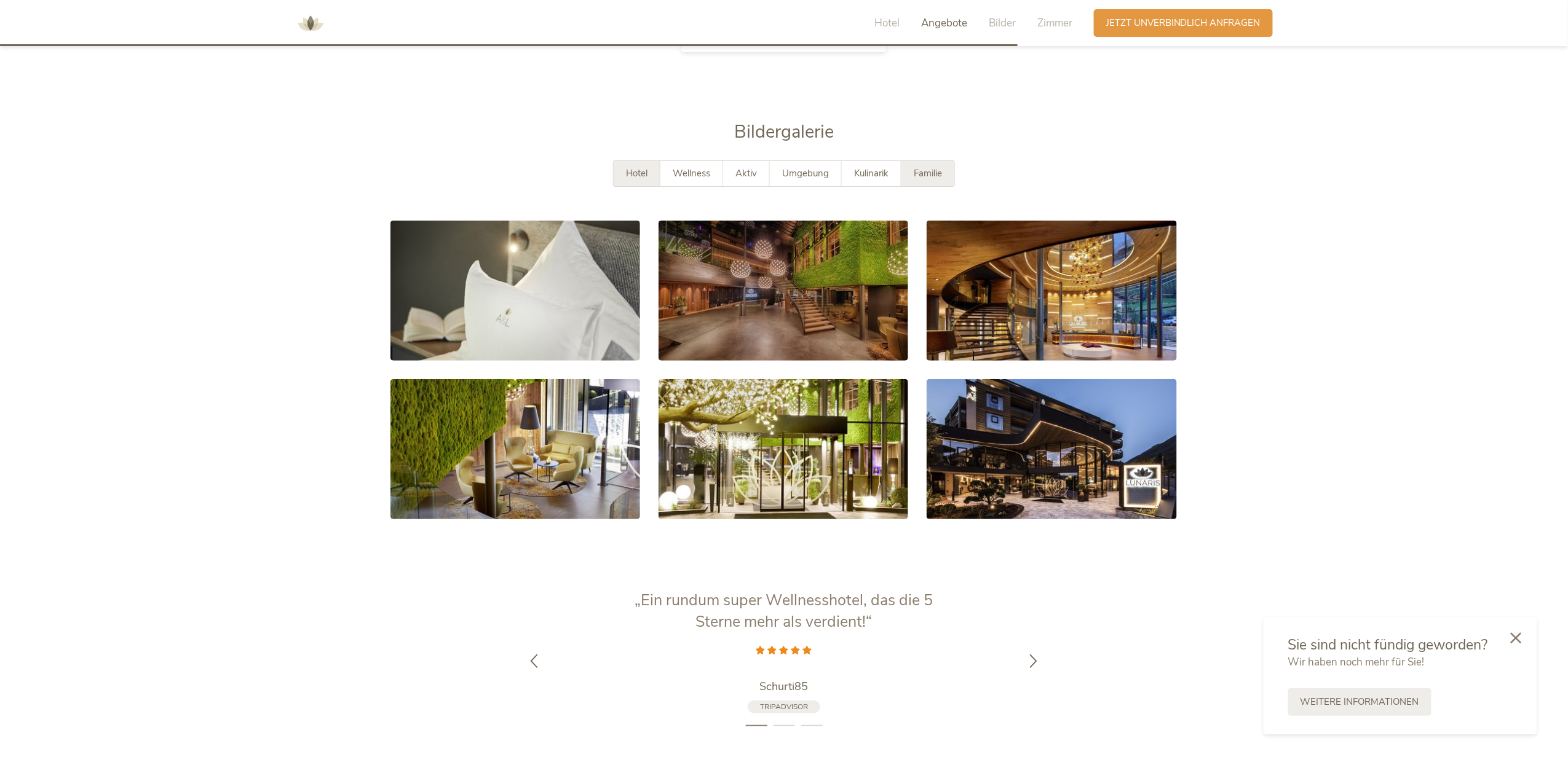
click at [942, 167] on span "Familie" at bounding box center [927, 173] width 28 height 12
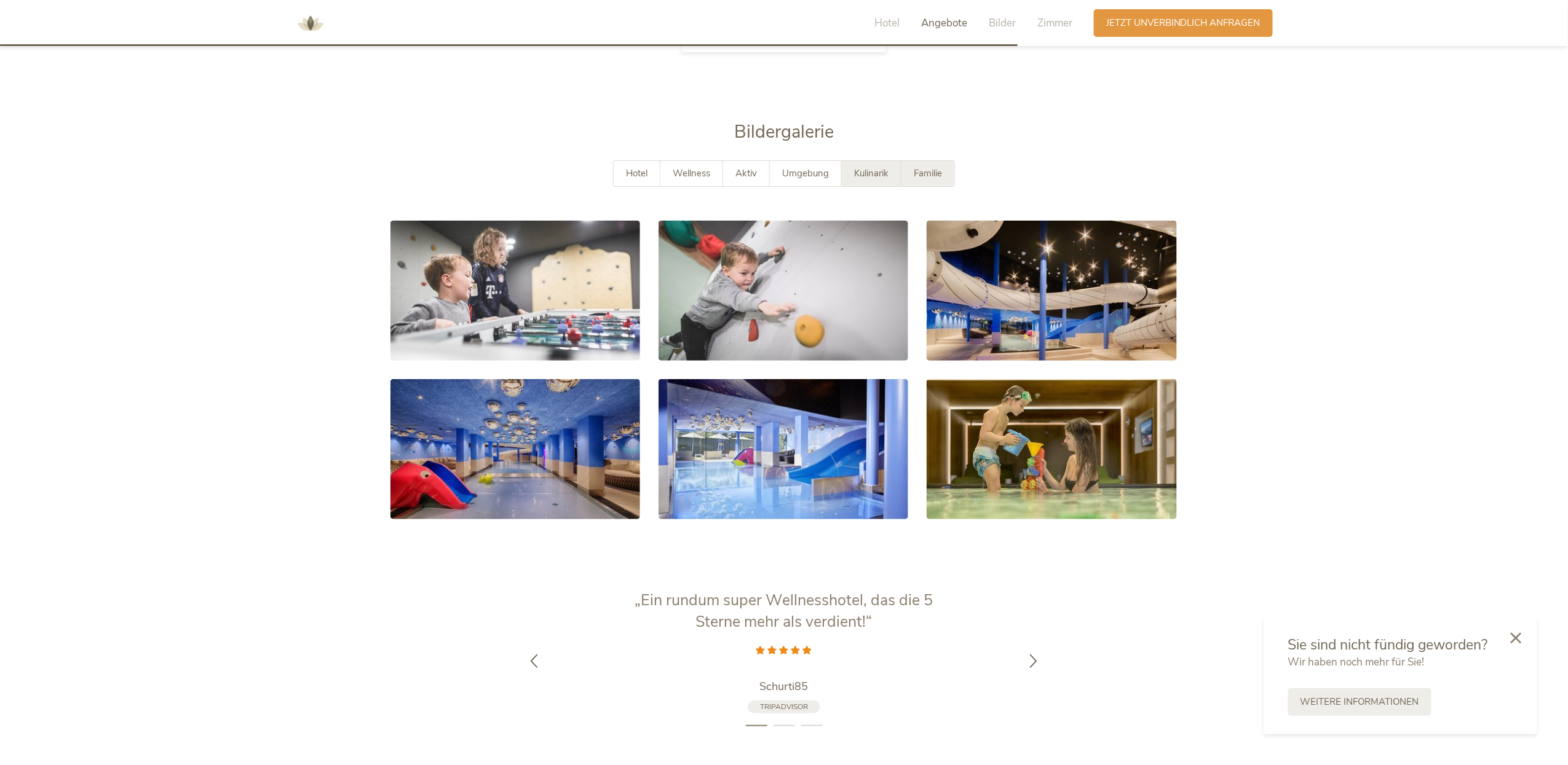
click at [880, 167] on span "Kulinarik" at bounding box center [871, 173] width 35 height 12
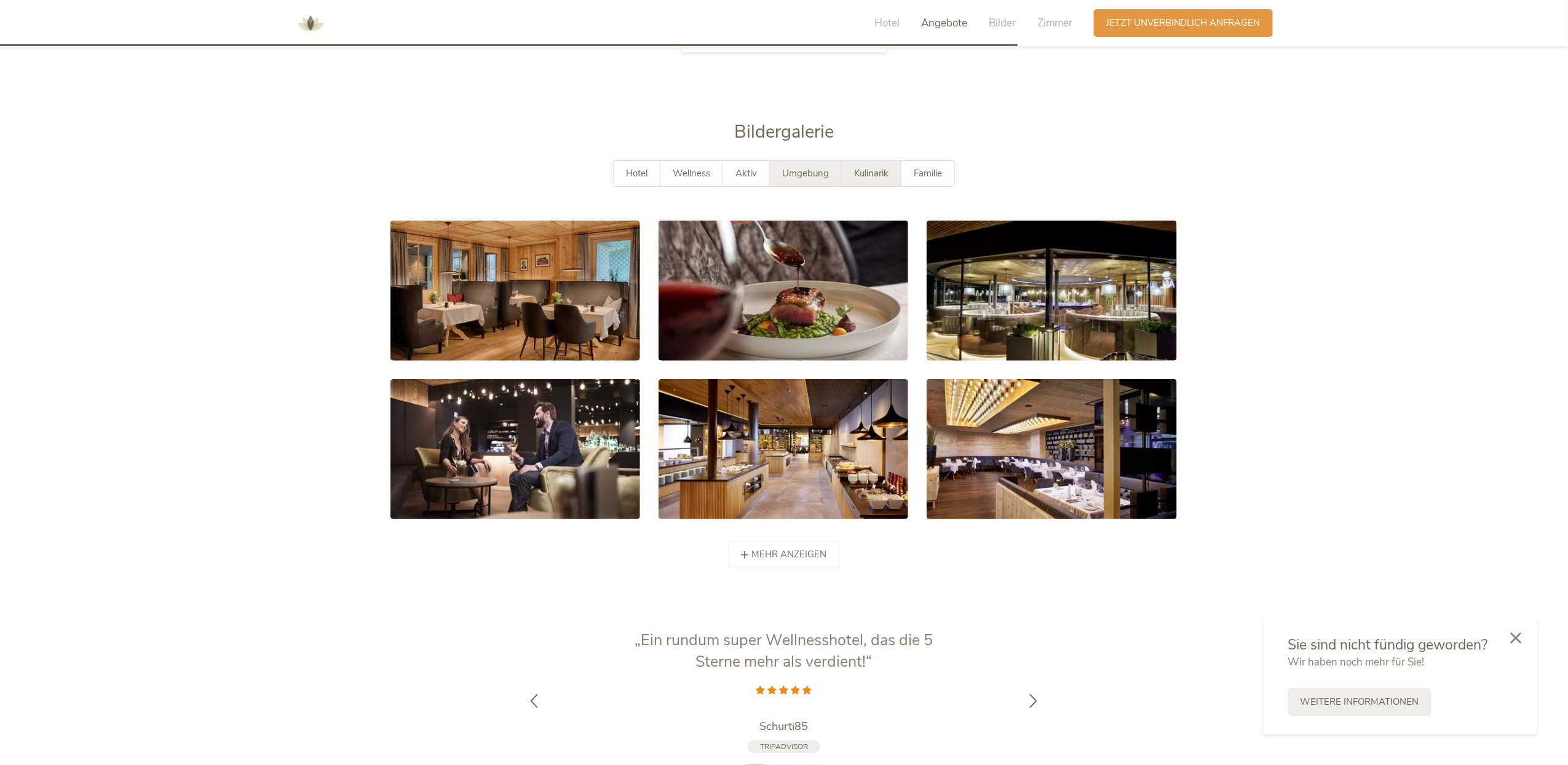
click at [814, 167] on span "Umgebung" at bounding box center [805, 173] width 47 height 12
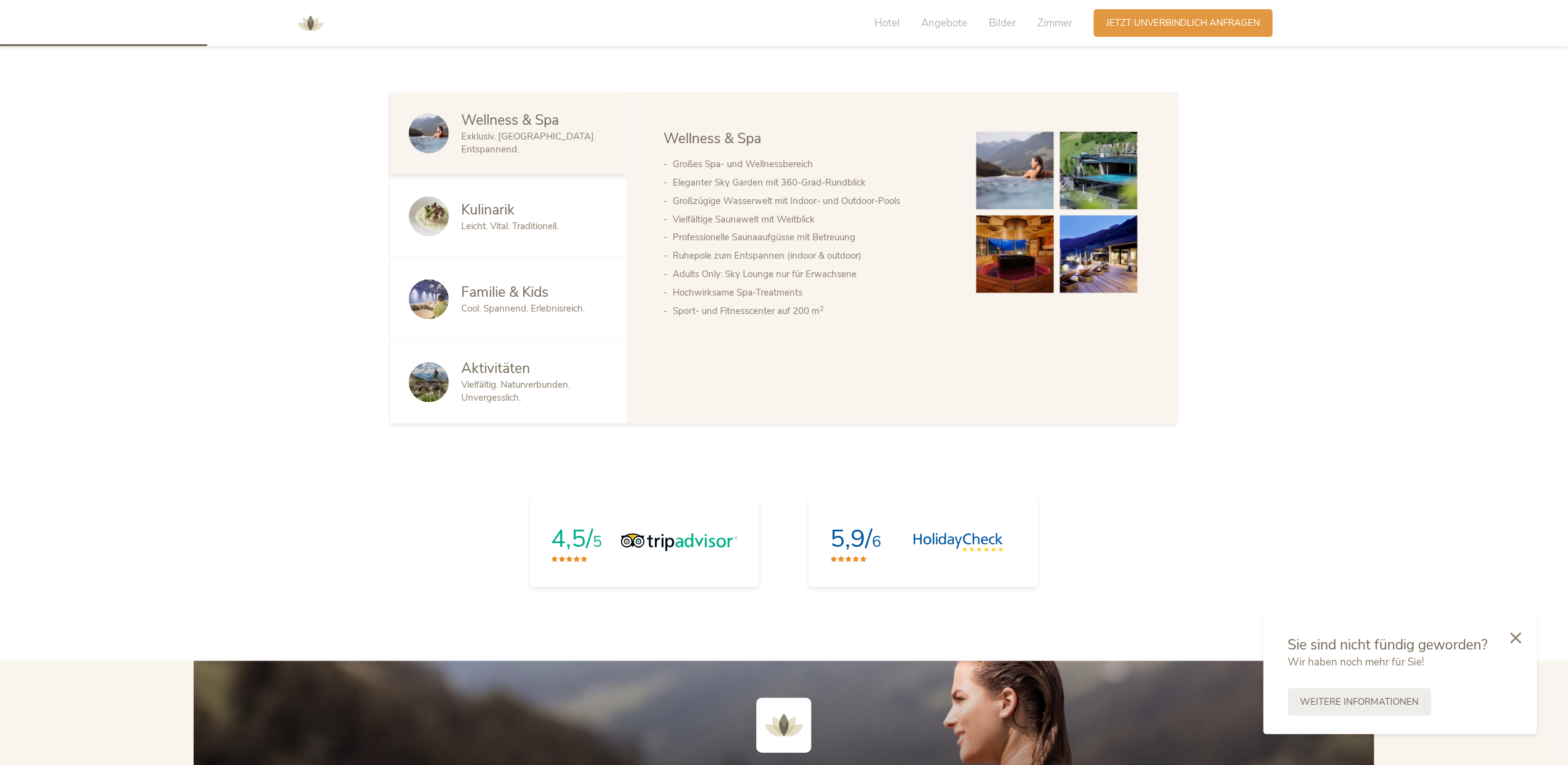
scroll to position [432, 0]
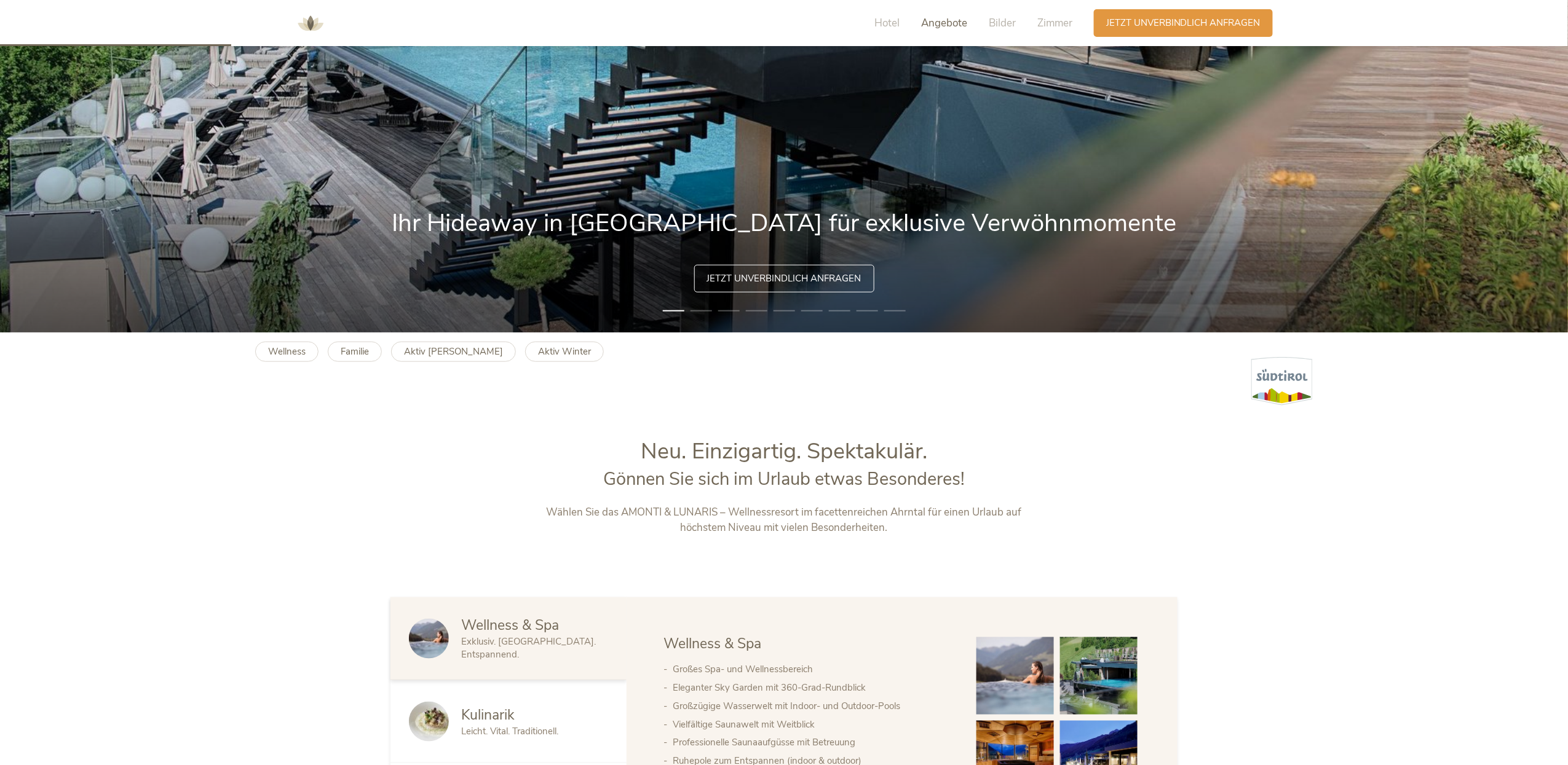
click at [959, 27] on span "Angebote" at bounding box center [944, 22] width 46 height 14
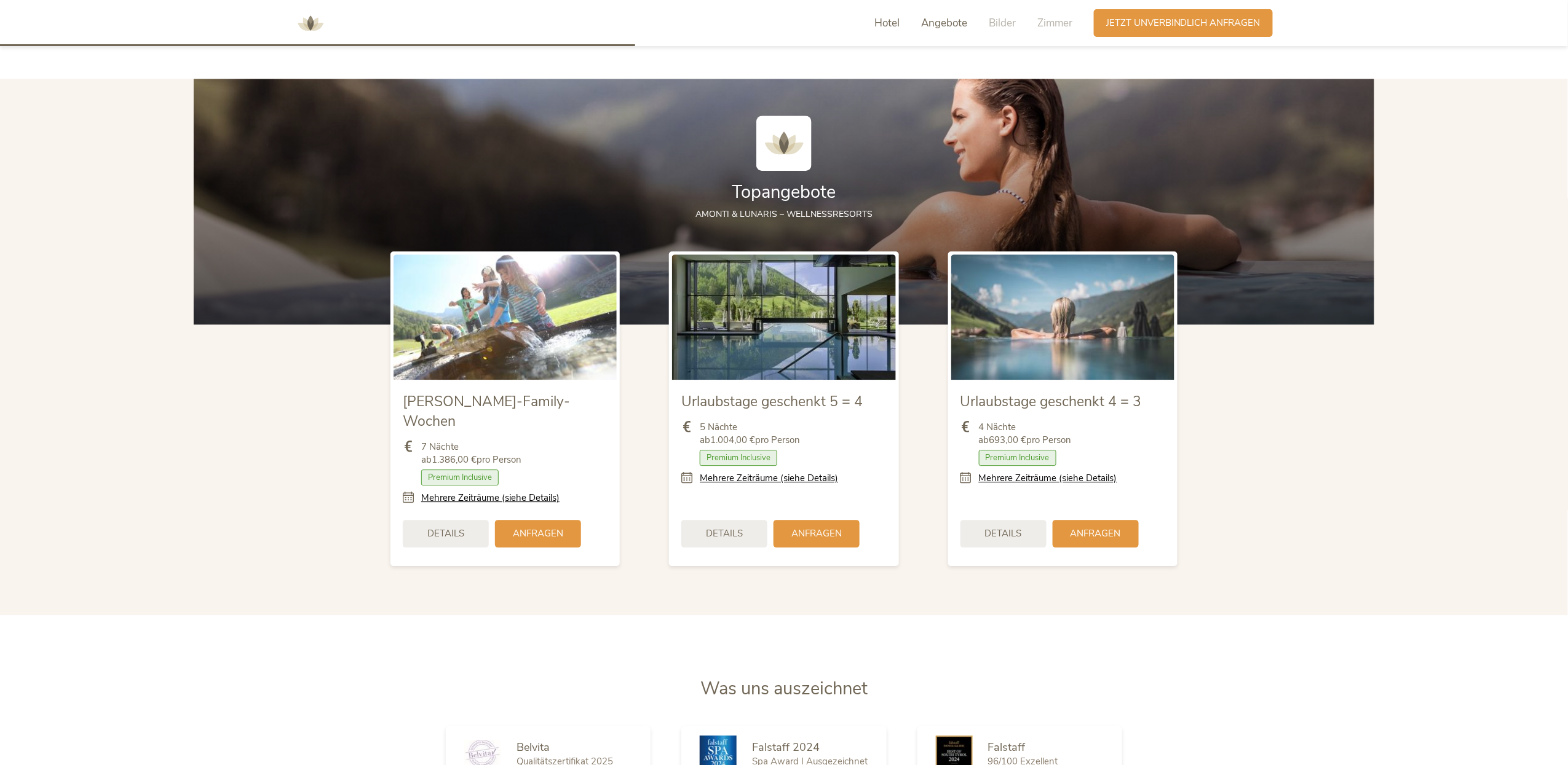
scroll to position [1538, 0]
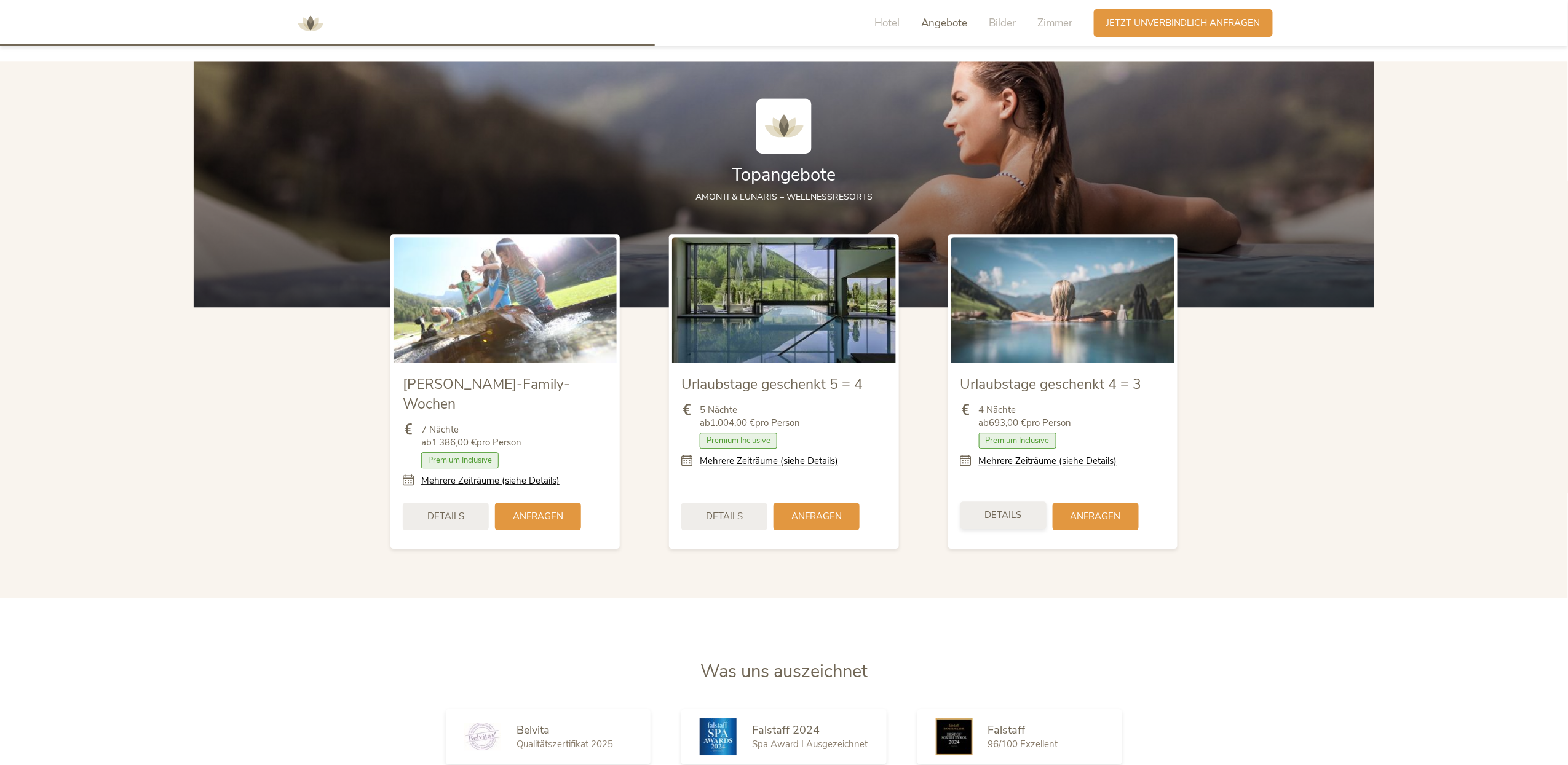
click at [1008, 509] on span "Details" at bounding box center [1003, 515] width 37 height 13
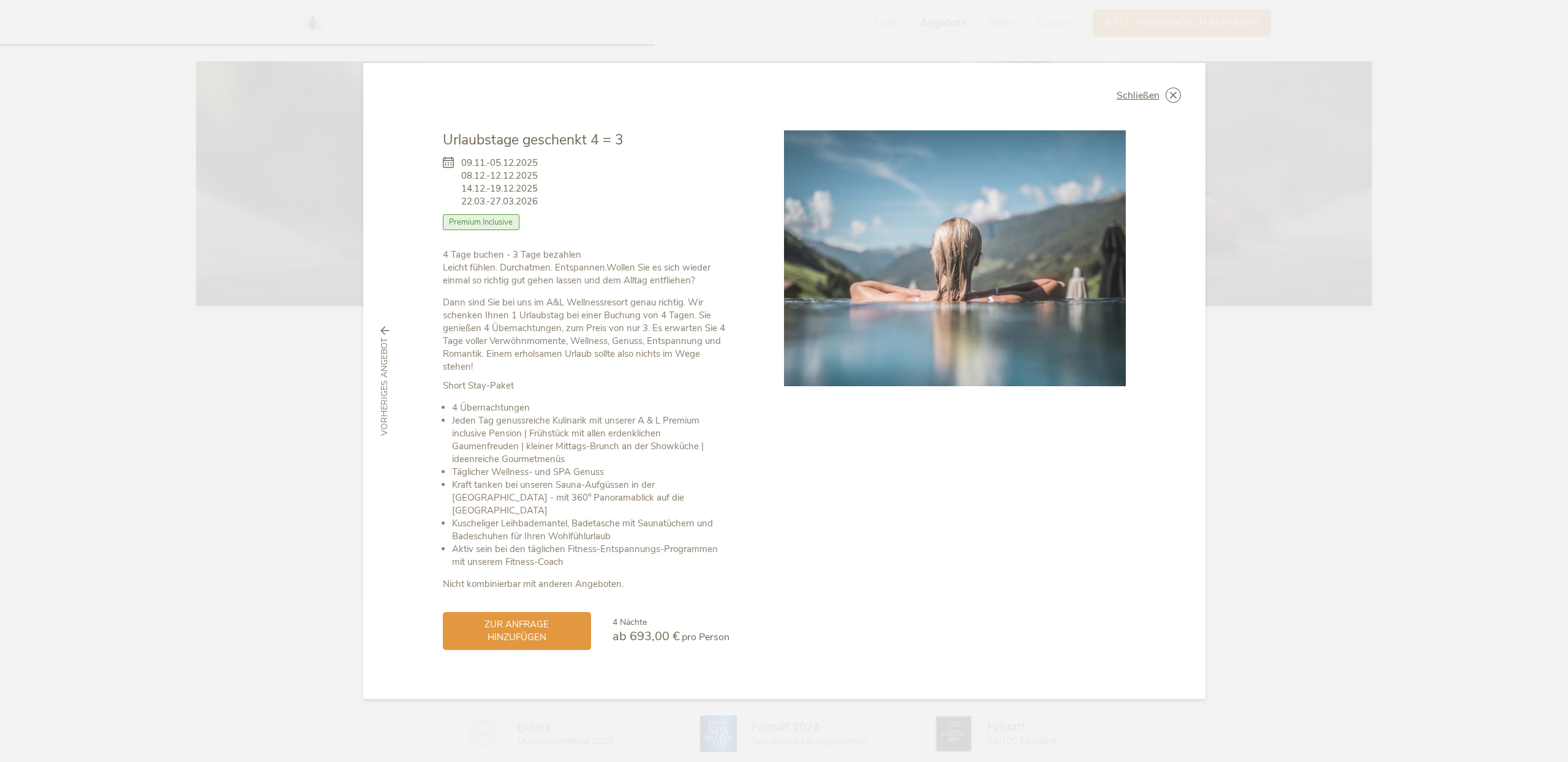
drag, startPoint x: 463, startPoint y: 169, endPoint x: 535, endPoint y: 175, distance: 72.2
click at [535, 175] on span "09.11.-05.12.2025 08.12.-12.12.2025 14.12.-19.12.2025 22.03.-27.03.2026" at bounding box center [499, 182] width 76 height 51
click at [1168, 97] on icon at bounding box center [1173, 95] width 15 height 15
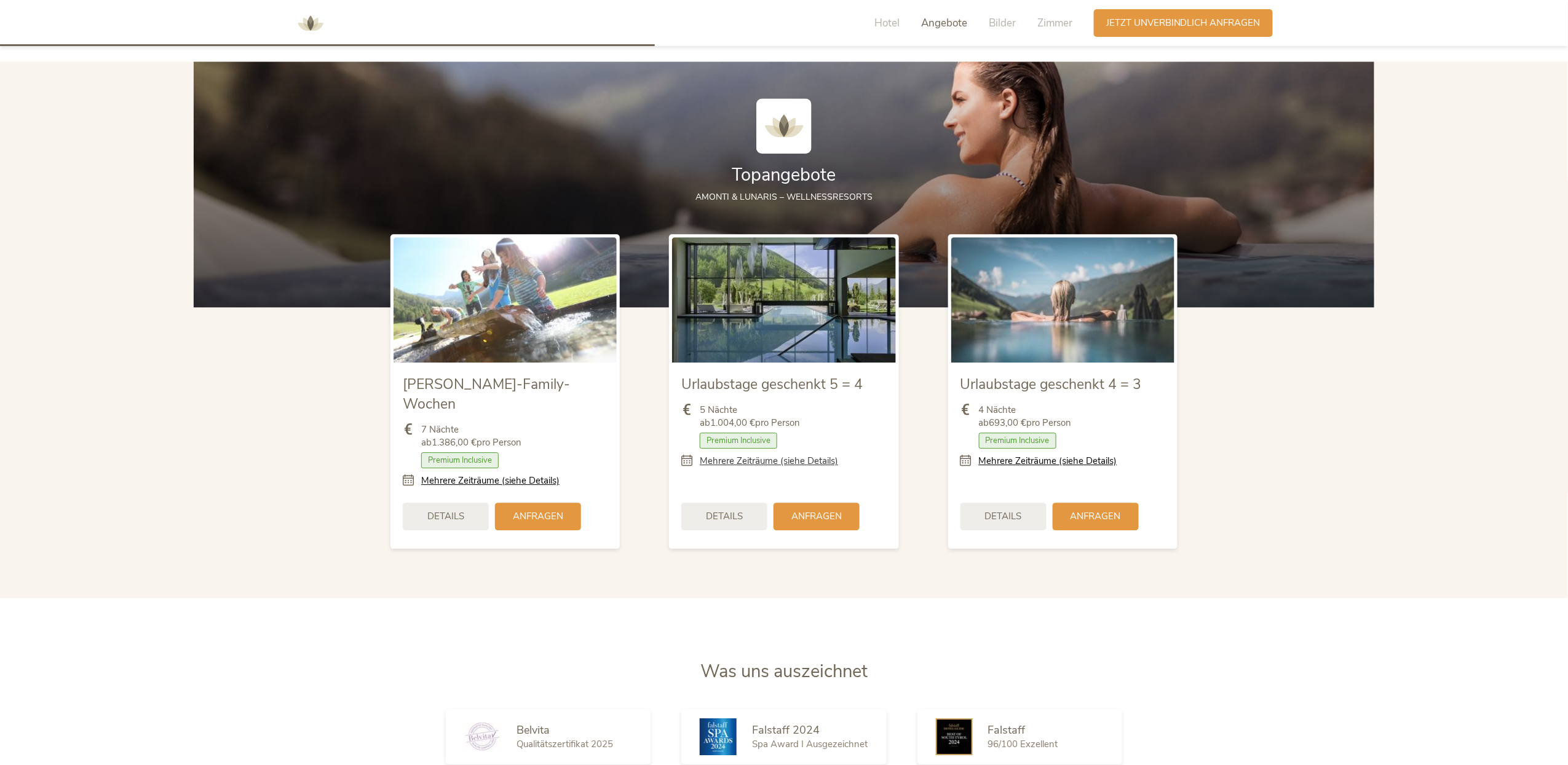
click at [773, 462] on link "Mehrere Zeiträume (siehe Details)" at bounding box center [768, 462] width 138 height 13
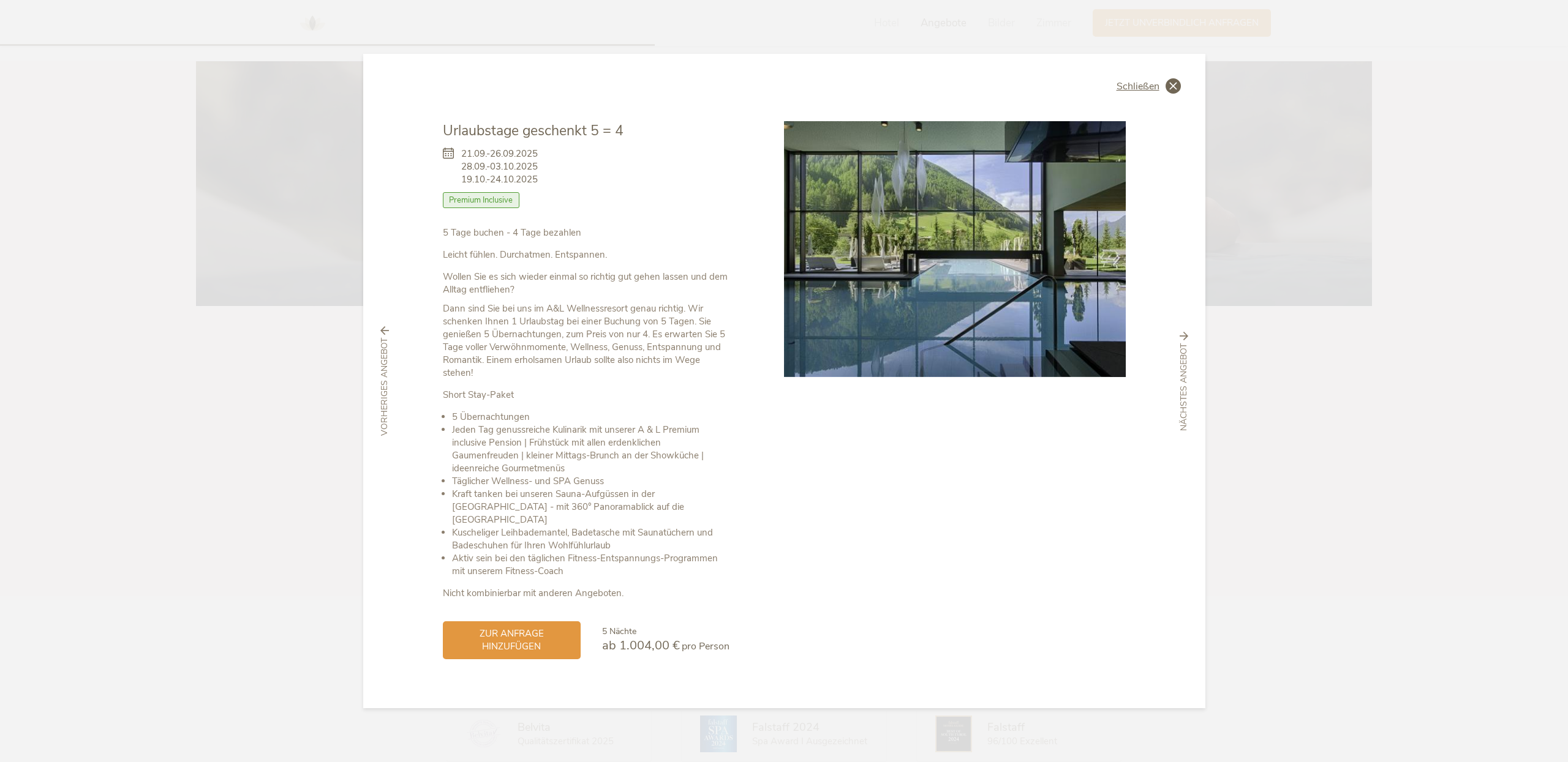
click at [1173, 93] on icon at bounding box center [1173, 86] width 15 height 15
